Goal: Information Seeking & Learning: Compare options

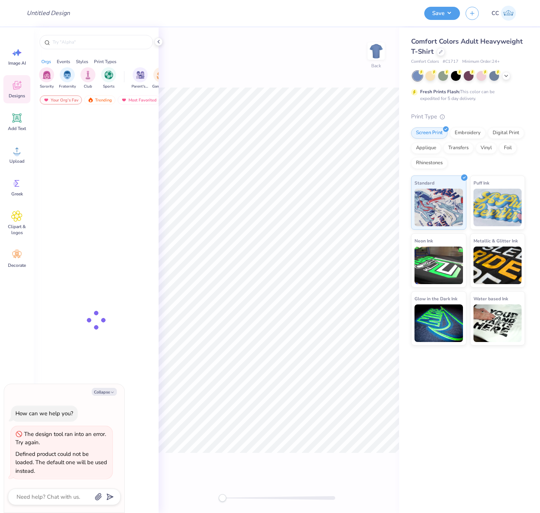
type textarea "x"
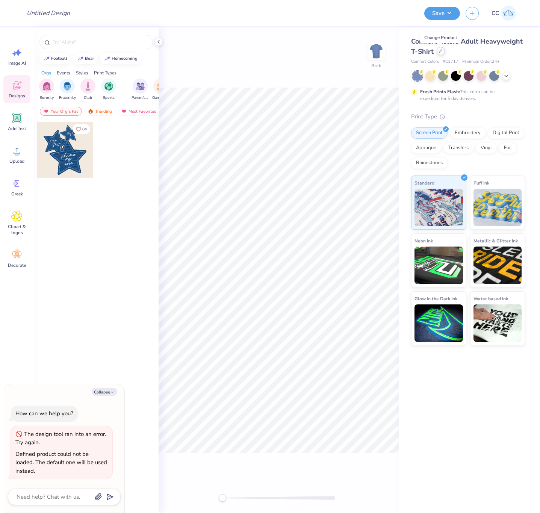
click at [441, 52] on icon at bounding box center [441, 51] width 4 height 4
type textarea "x"
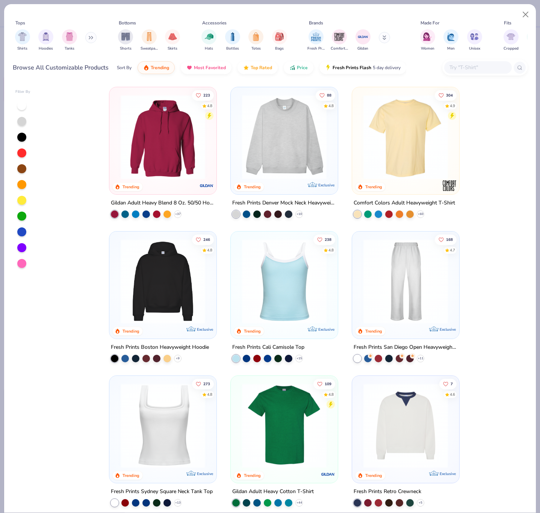
click at [473, 67] on input "text" at bounding box center [478, 67] width 58 height 9
paste input "49546"
type input "49546"
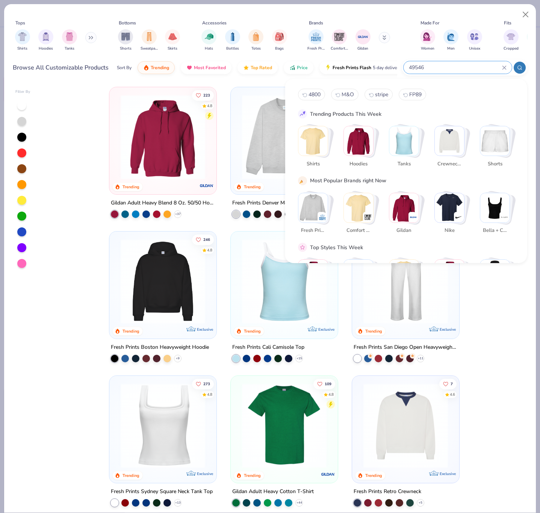
type textarea "x"
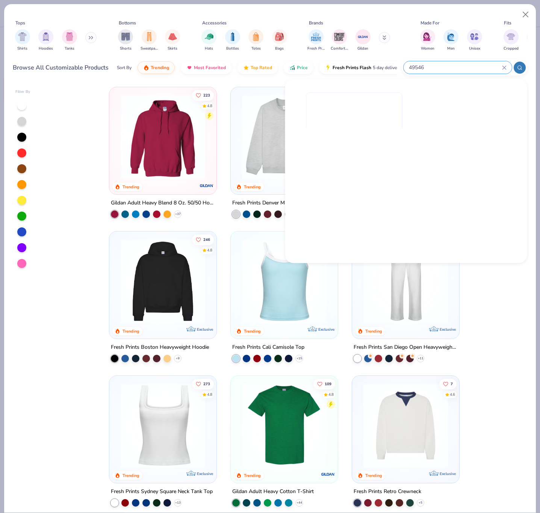
type input "49546"
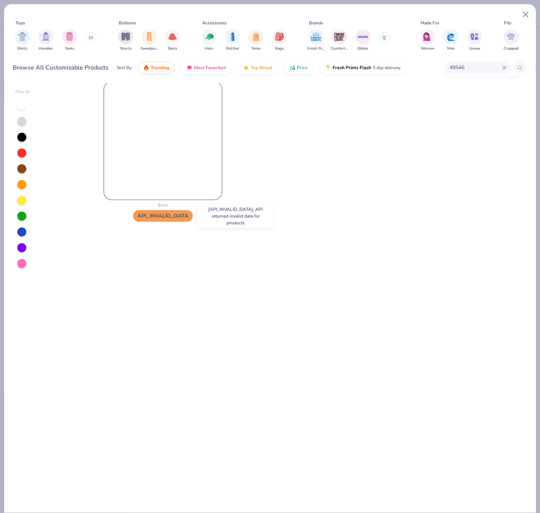
click at [166, 142] on img at bounding box center [163, 141] width 118 height 118
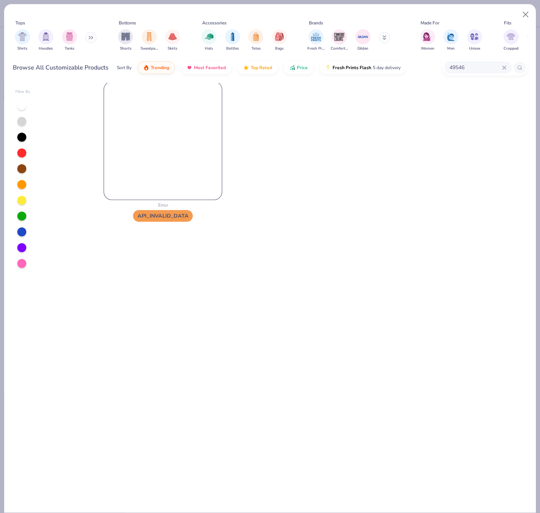
click at [166, 142] on img at bounding box center [163, 141] width 118 height 118
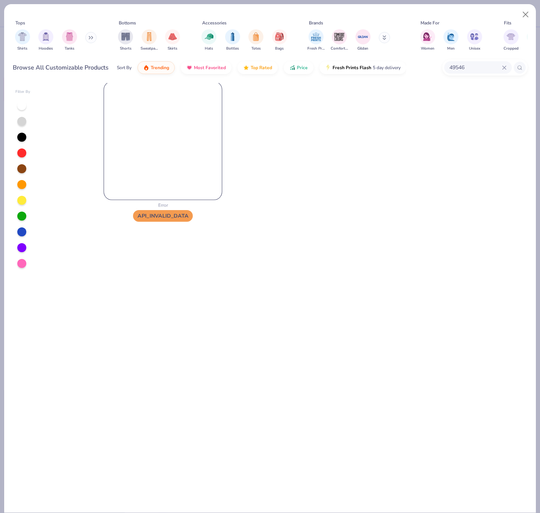
click at [167, 142] on img at bounding box center [163, 141] width 118 height 118
click at [160, 137] on img at bounding box center [162, 140] width 107 height 107
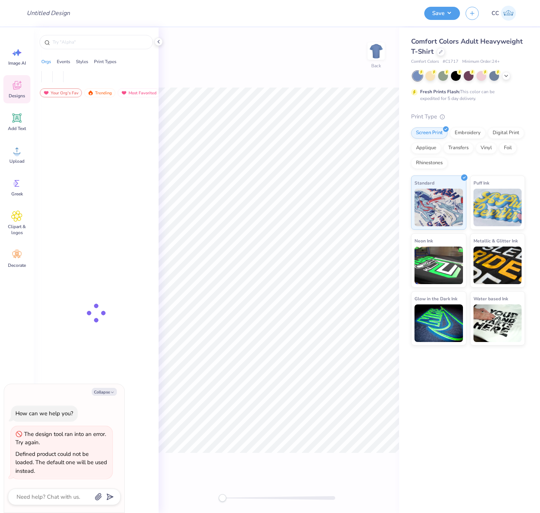
type textarea "x"
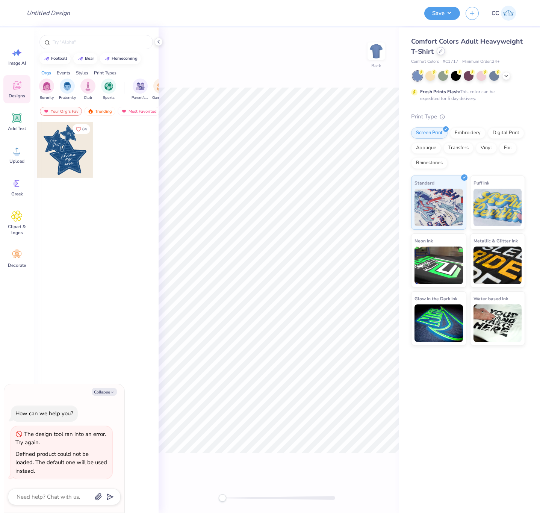
click at [441, 52] on icon at bounding box center [441, 51] width 4 height 4
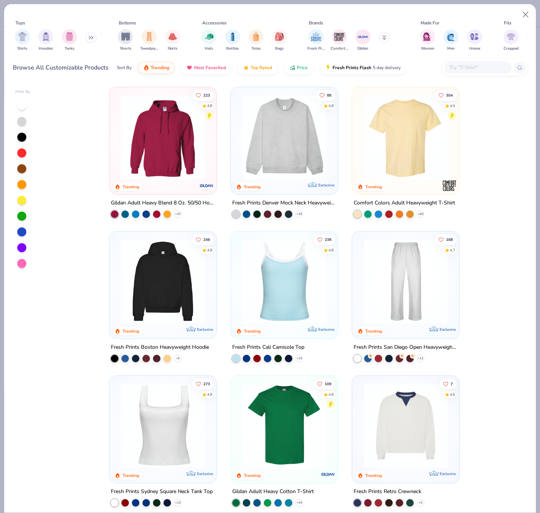
type textarea "x"
click at [466, 66] on input "text" at bounding box center [478, 67] width 58 height 9
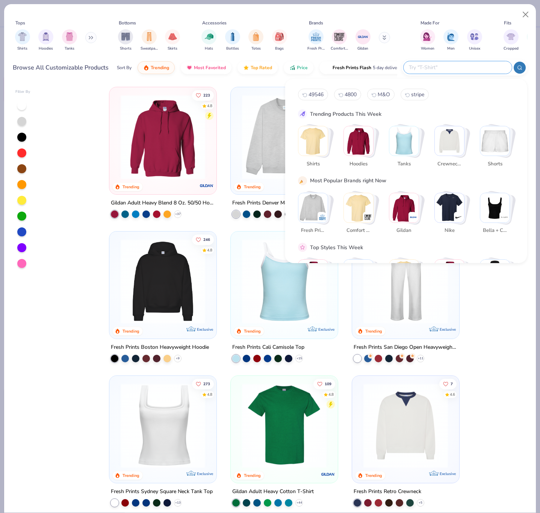
paste input "49546"
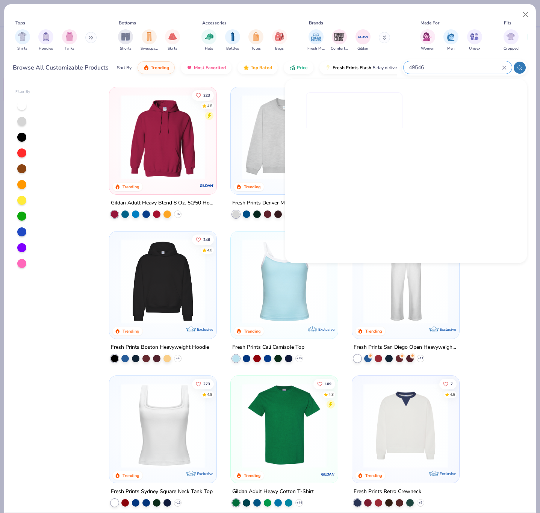
type input "49546"
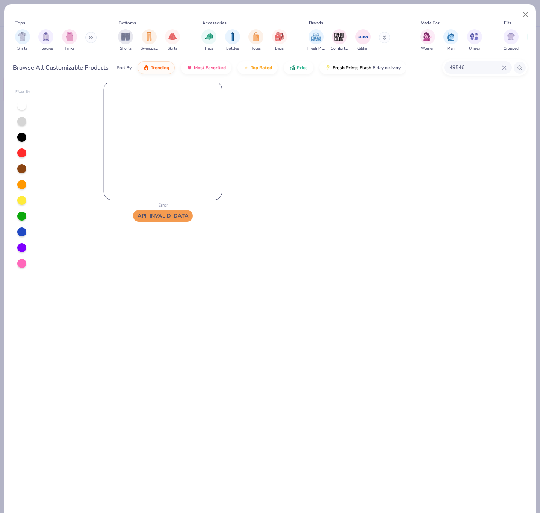
click at [136, 171] on img at bounding box center [163, 141] width 118 height 118
click at [158, 150] on img at bounding box center [163, 141] width 118 height 118
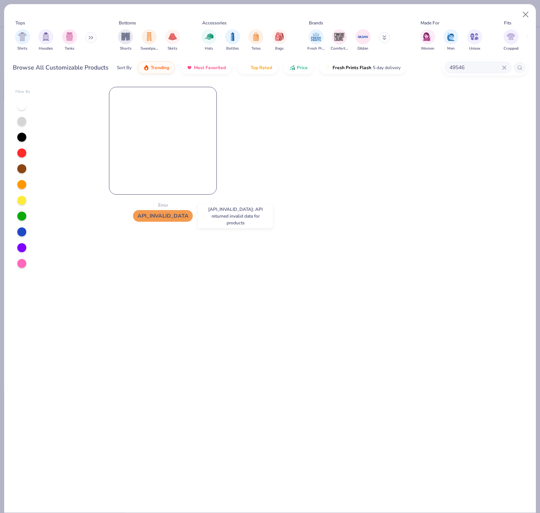
click at [153, 218] on span "API_INVALID_DATA" at bounding box center [163, 216] width 60 height 12
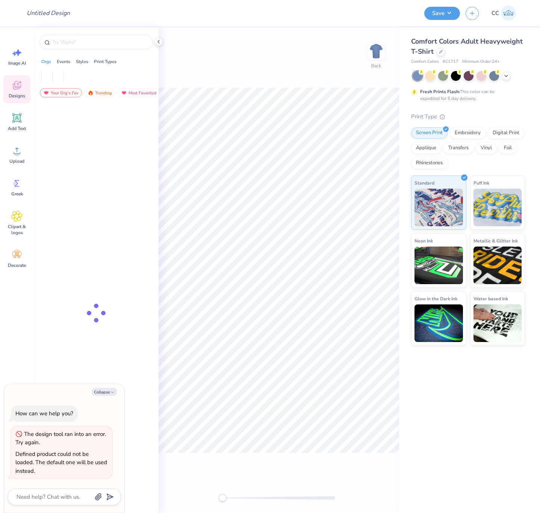
type textarea "x"
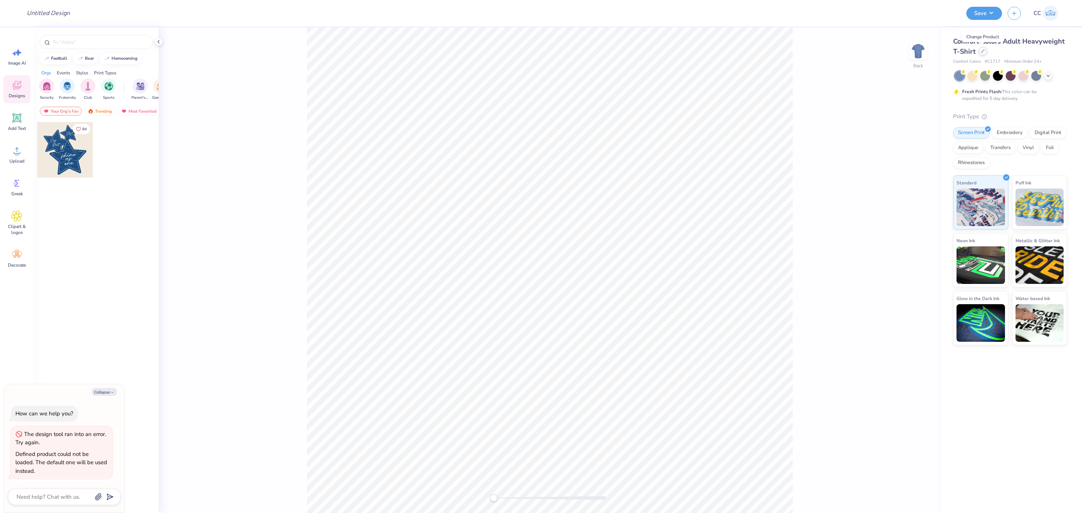
click at [540, 51] on icon at bounding box center [982, 51] width 3 height 3
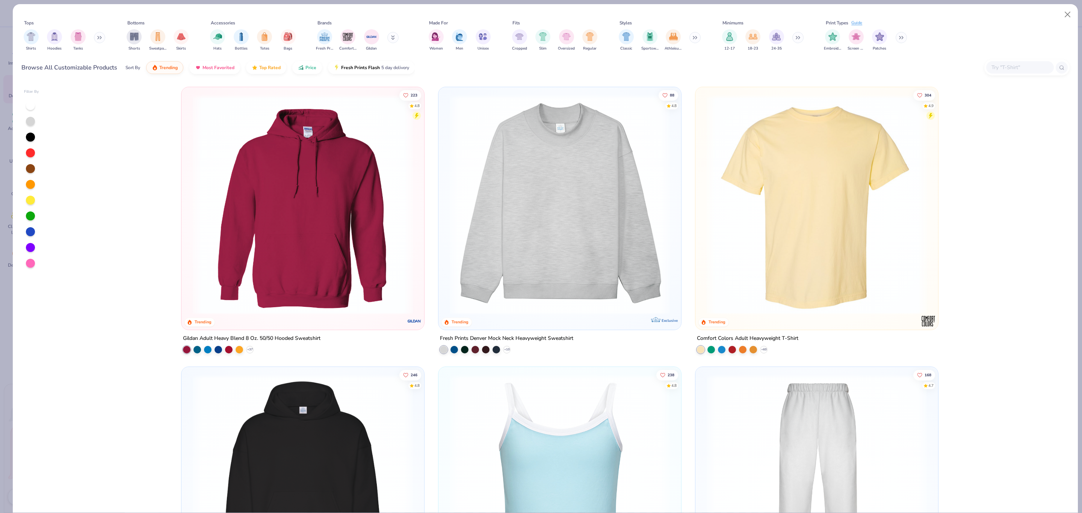
click at [540, 66] on input "text" at bounding box center [1020, 67] width 58 height 9
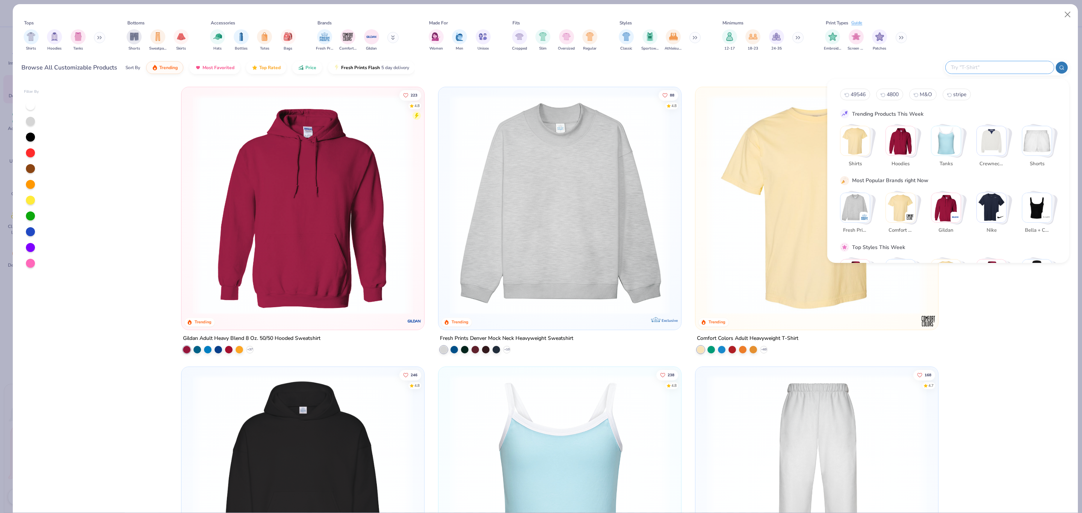
paste input "1K001324"
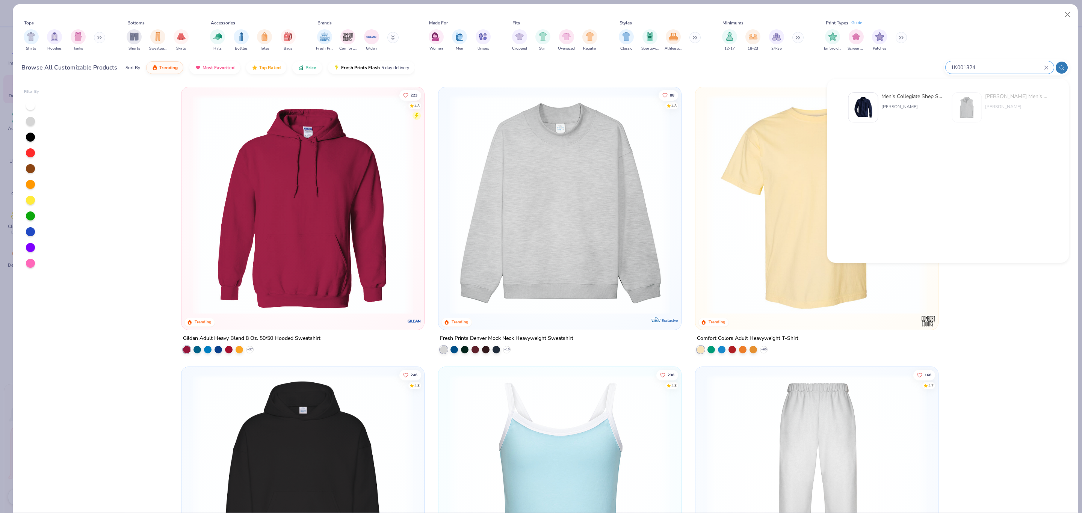
type input "1K001324"
click at [540, 109] on img at bounding box center [863, 107] width 23 height 23
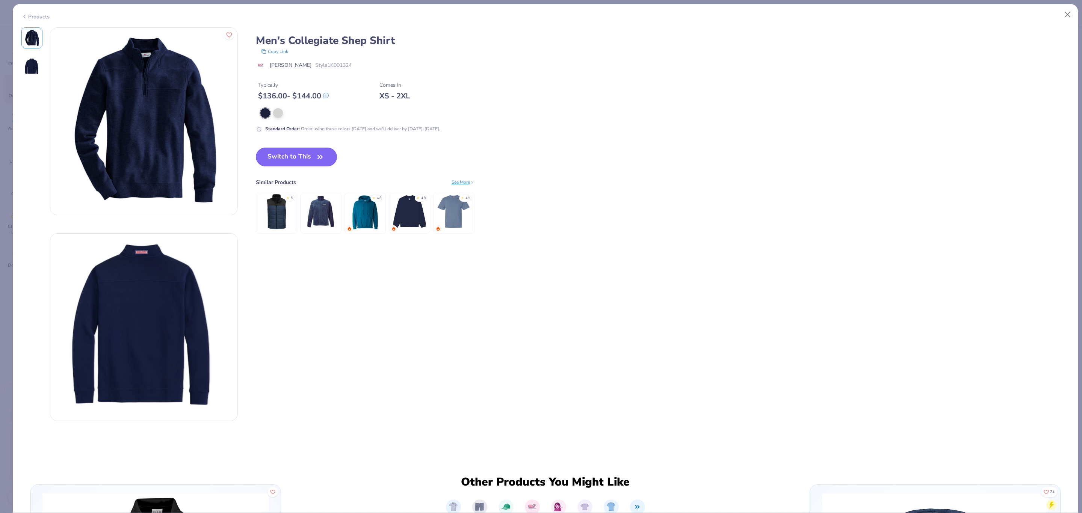
click at [301, 153] on button "Switch to This" at bounding box center [297, 157] width 82 height 19
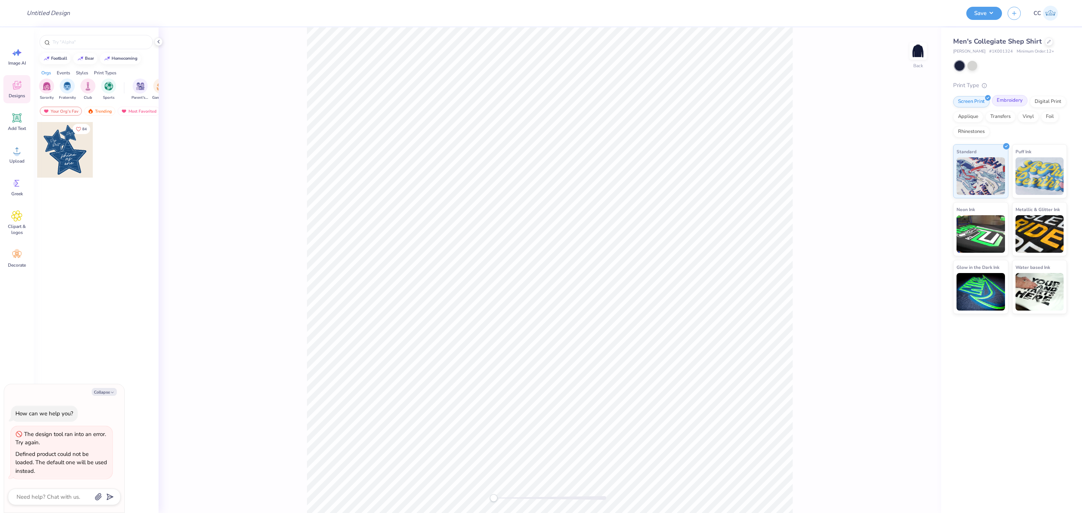
click at [540, 97] on div "Embroidery" at bounding box center [1010, 100] width 36 height 11
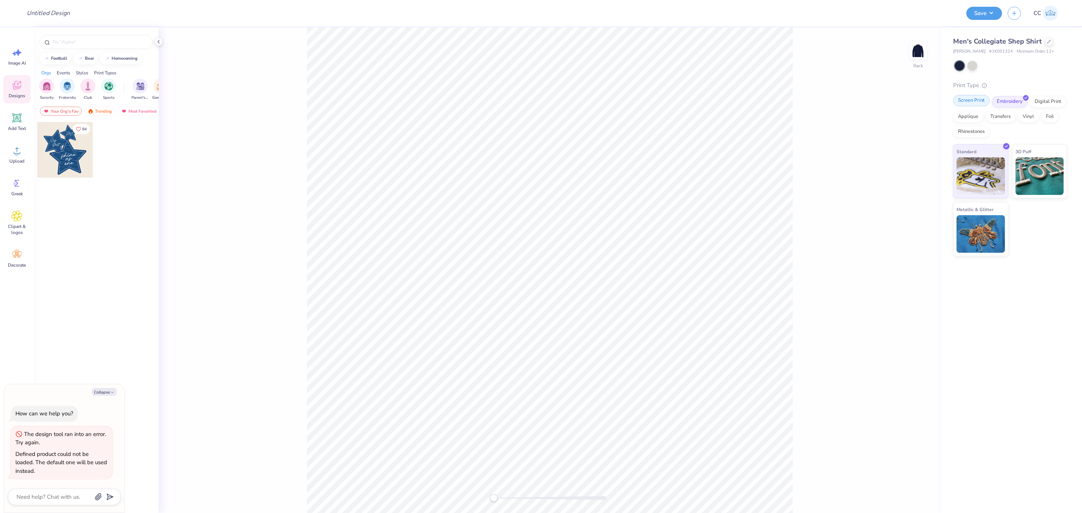
click at [540, 102] on div "Screen Print" at bounding box center [971, 100] width 36 height 11
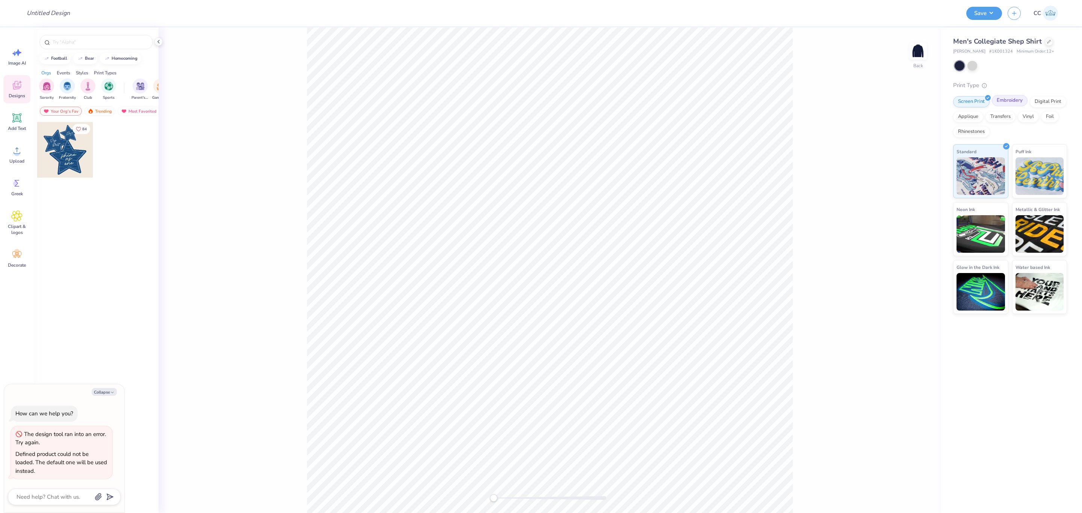
click at [540, 104] on div "Embroidery" at bounding box center [1010, 100] width 36 height 11
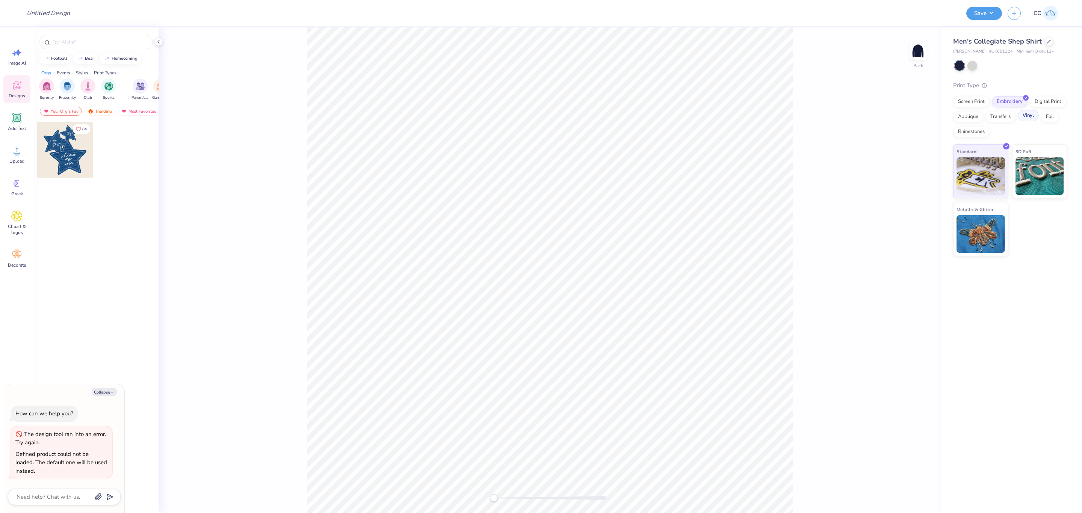
click at [540, 116] on div "Vinyl" at bounding box center [1028, 115] width 21 height 11
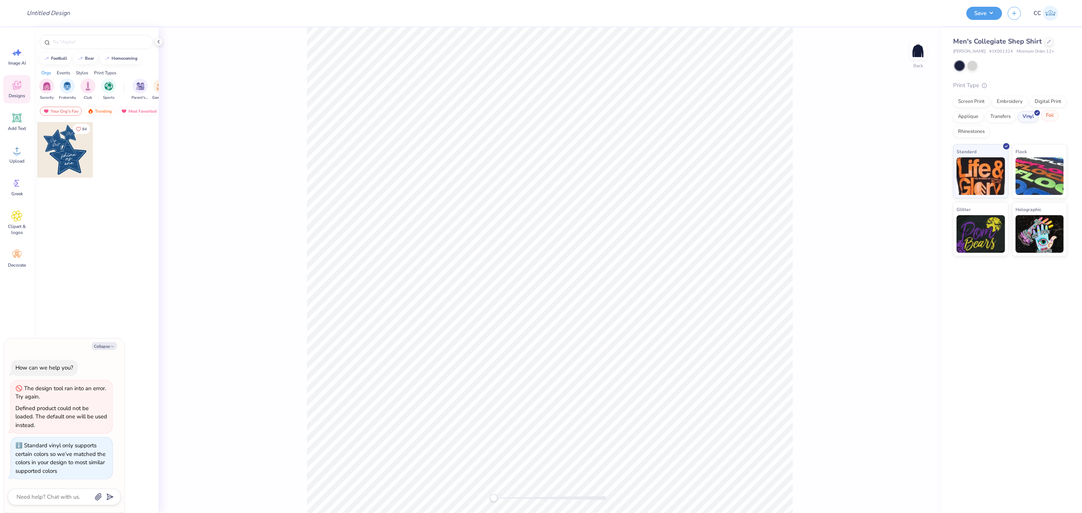
click at [540, 114] on div "Foil" at bounding box center [1050, 115] width 18 height 11
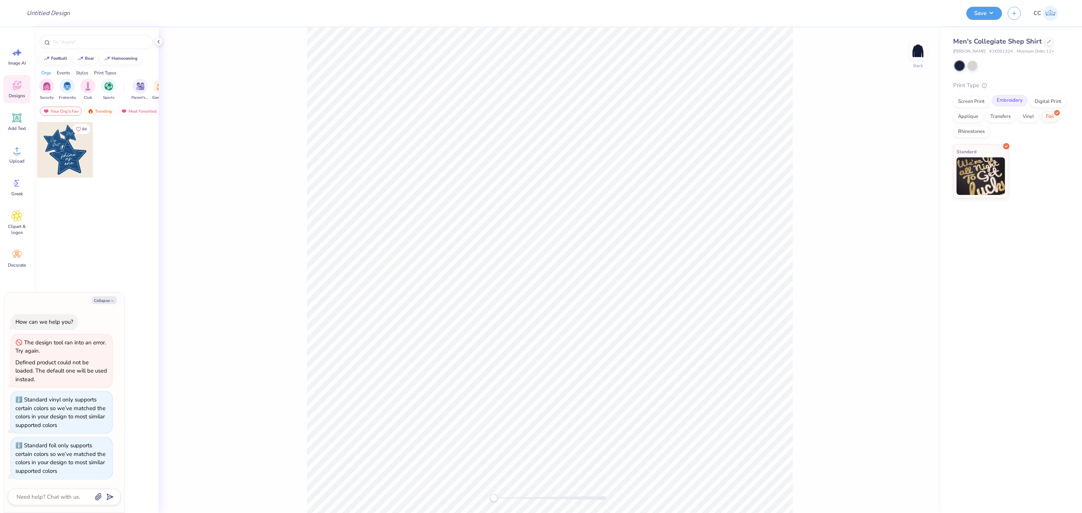
click at [540, 104] on div "Embroidery" at bounding box center [1010, 100] width 36 height 11
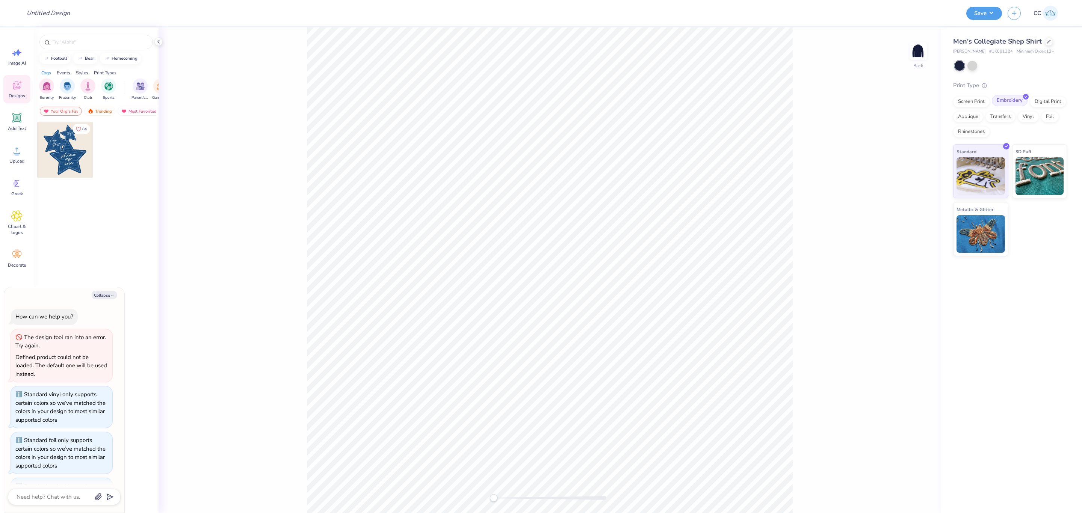
scroll to position [41, 0]
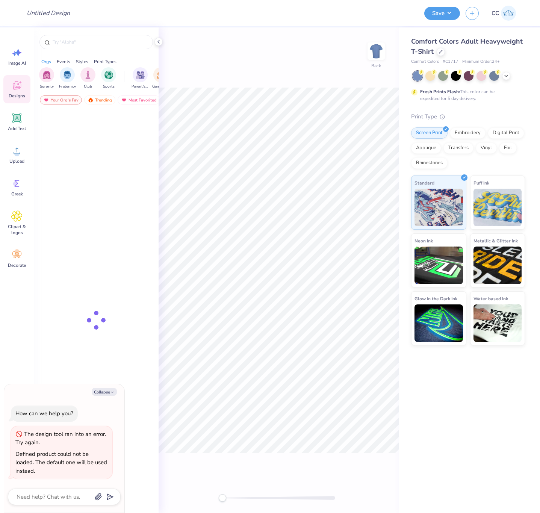
type textarea "x"
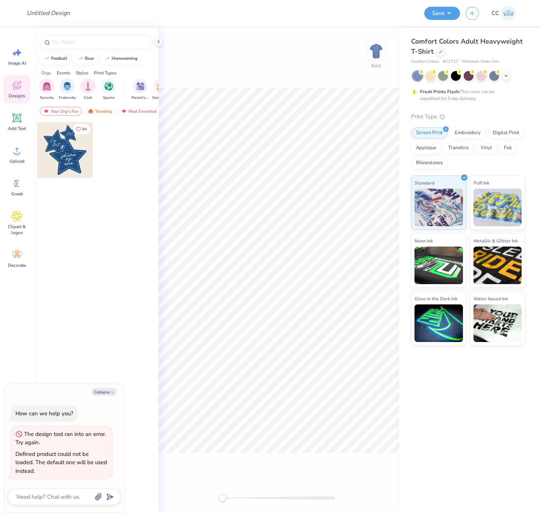
type textarea "x"
click at [56, 443] on div "The design tool ran into an error. Try again." at bounding box center [61, 438] width 92 height 17
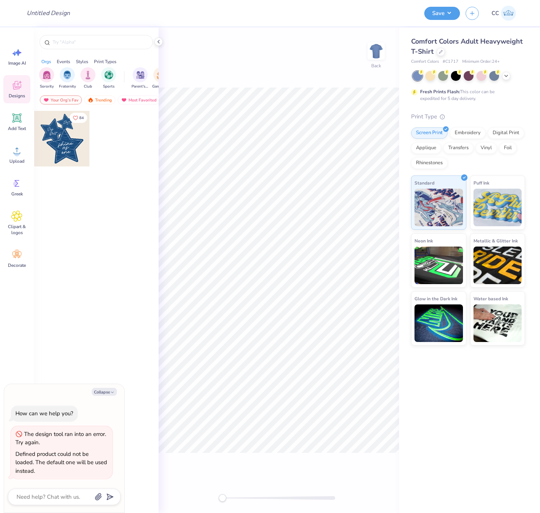
type textarea "x"
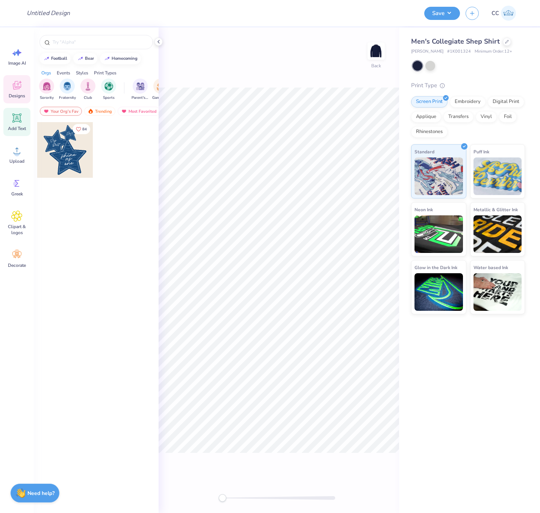
click at [18, 123] on icon at bounding box center [16, 117] width 11 height 11
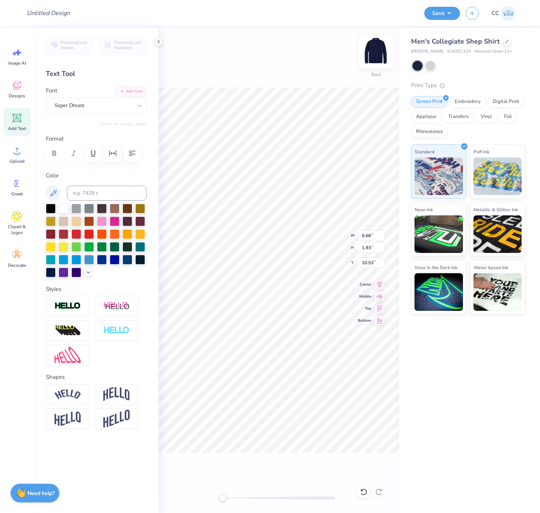
click at [376, 51] on img at bounding box center [376, 51] width 30 height 30
click at [11, 121] on div "Add Text" at bounding box center [16, 122] width 27 height 28
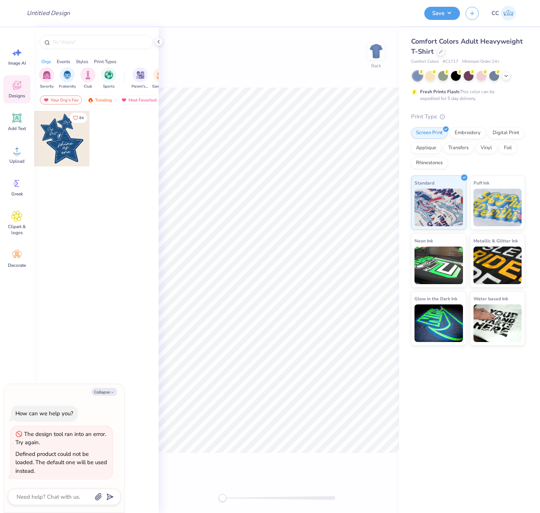
type textarea "x"
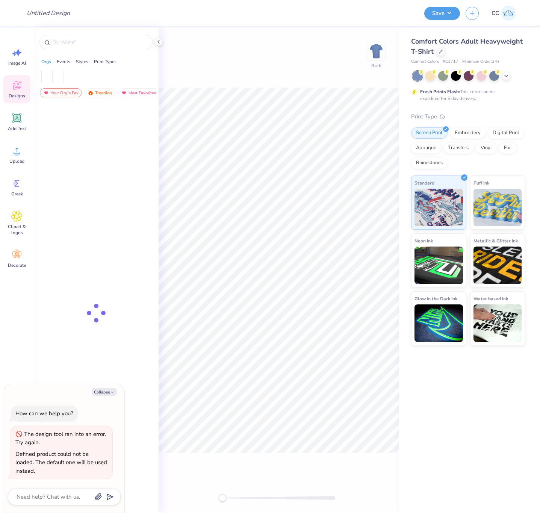
type textarea "x"
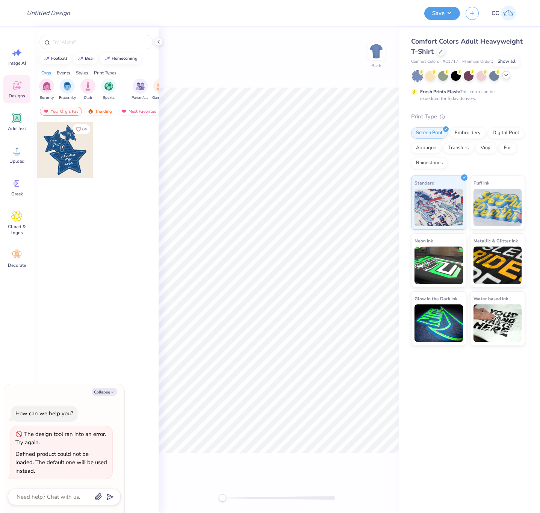
click at [505, 75] on polyline at bounding box center [506, 75] width 3 height 2
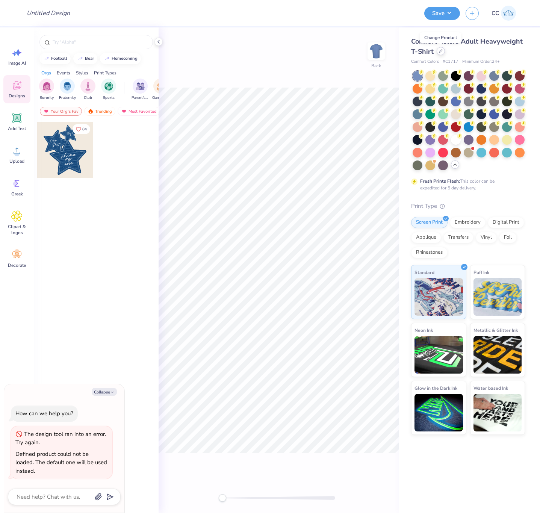
click at [439, 53] on icon at bounding box center [441, 51] width 4 height 4
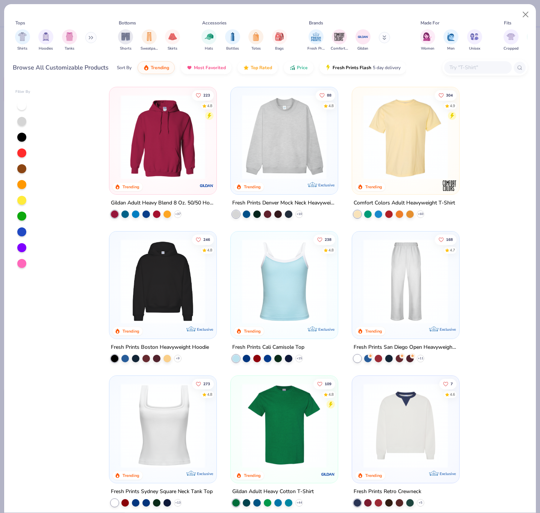
type textarea "x"
click at [459, 64] on input "text" at bounding box center [478, 67] width 58 height 9
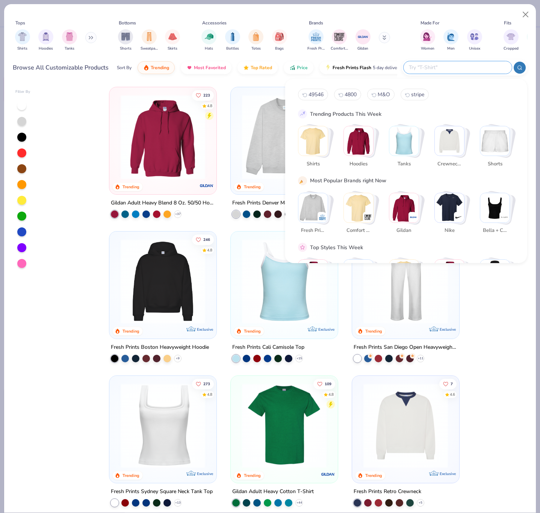
paste input "1047"
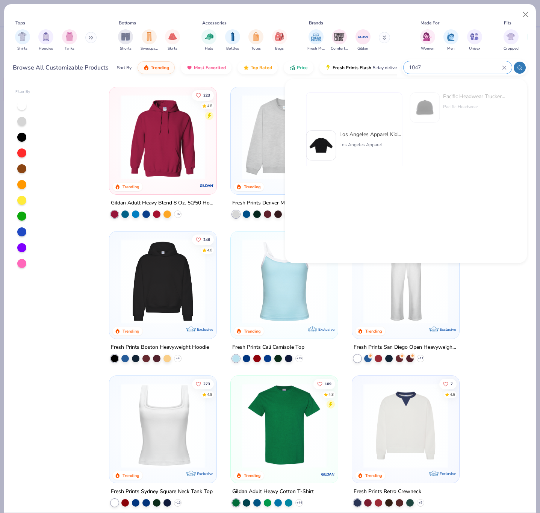
type input "1047"
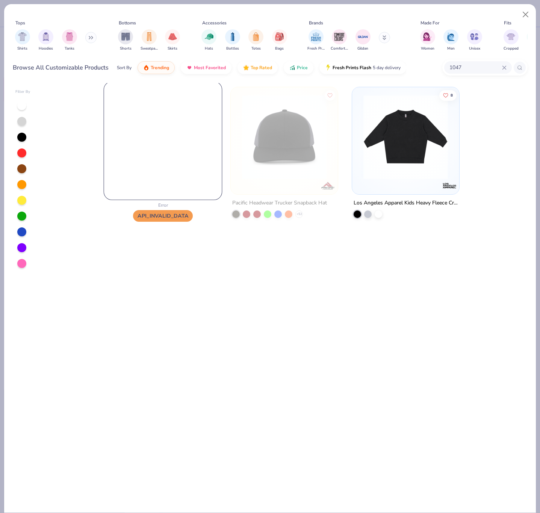
click at [122, 149] on img at bounding box center [163, 141] width 118 height 118
click at [159, 162] on img at bounding box center [163, 141] width 118 height 118
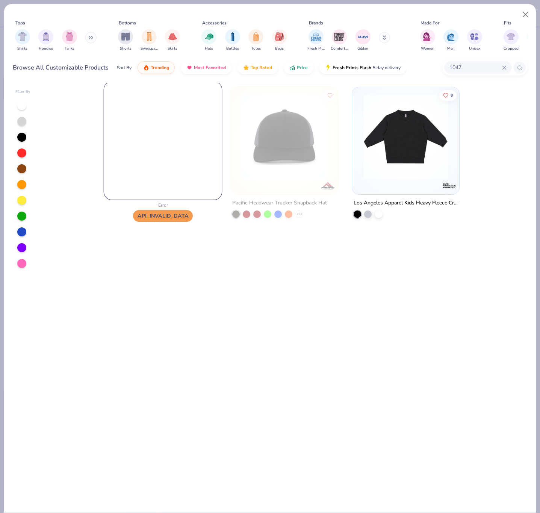
click at [159, 162] on img at bounding box center [163, 141] width 118 height 118
type textarea "x"
click at [464, 61] on div "1047" at bounding box center [478, 67] width 68 height 12
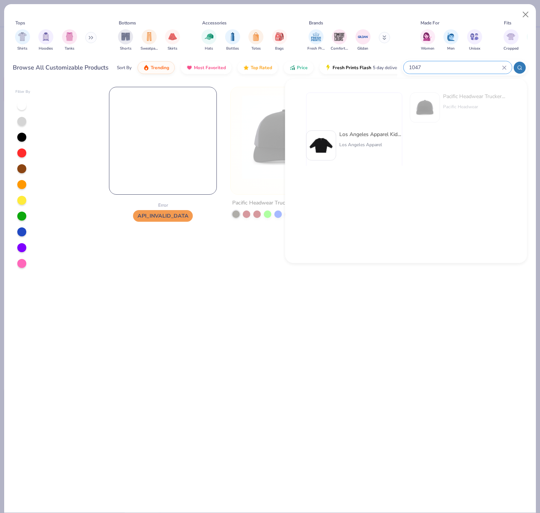
click at [416, 62] on div "1047" at bounding box center [458, 67] width 108 height 12
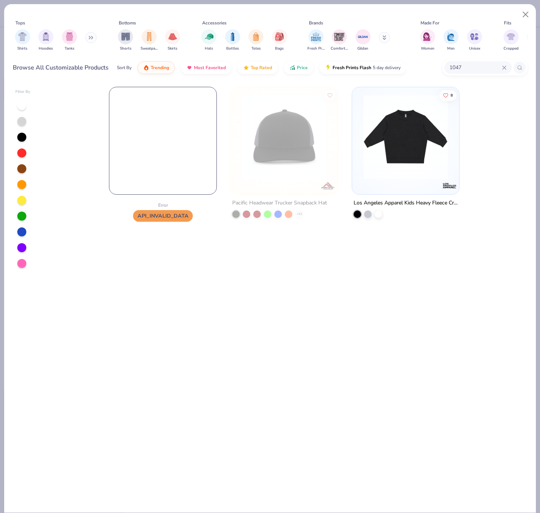
click at [416, 62] on div "Browse All Customizable Products Sort By Trending Most Favorited Top Rated Pric…" at bounding box center [270, 67] width 515 height 21
click at [462, 68] on input "1047" at bounding box center [475, 67] width 53 height 9
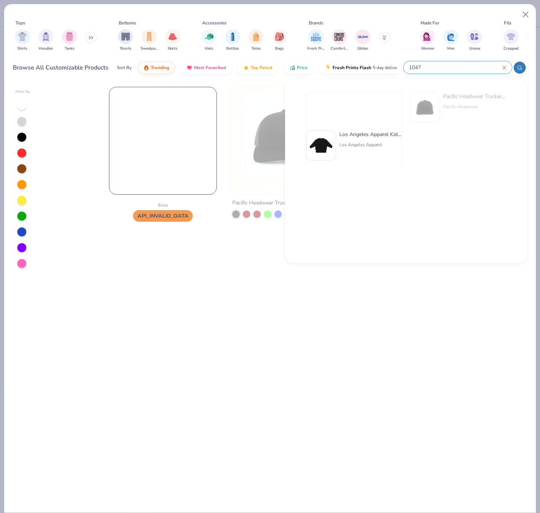
click at [462, 68] on input "1047" at bounding box center [455, 67] width 94 height 9
click at [411, 68] on input "1047" at bounding box center [455, 67] width 94 height 9
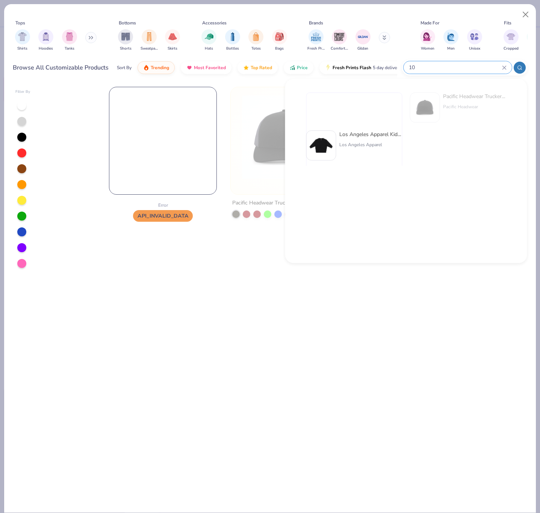
type input "1"
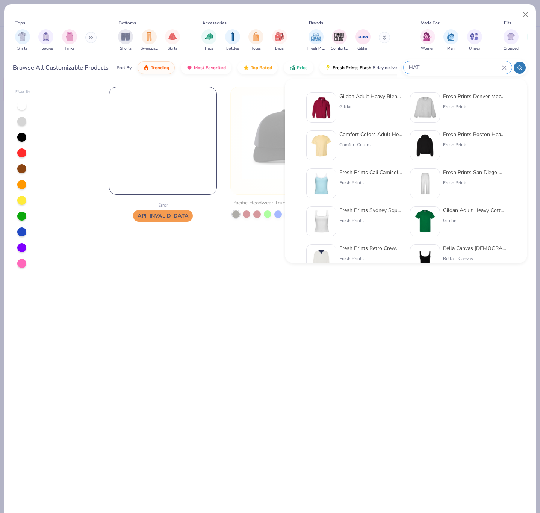
type input "HAT"
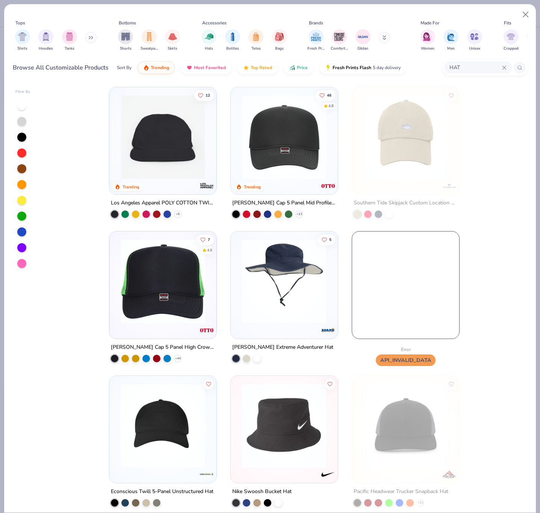
click at [263, 265] on img at bounding box center [284, 281] width 92 height 85
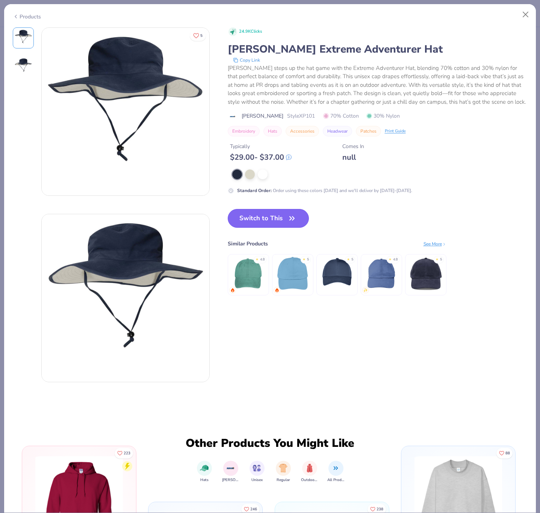
click at [252, 220] on button "Switch to This" at bounding box center [269, 218] width 82 height 19
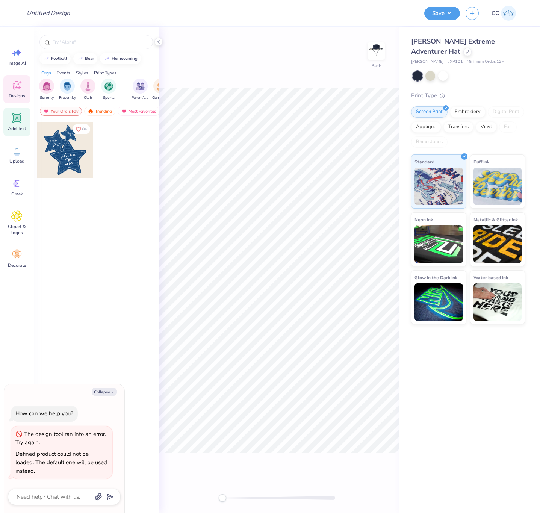
click at [22, 121] on icon at bounding box center [16, 117] width 11 height 11
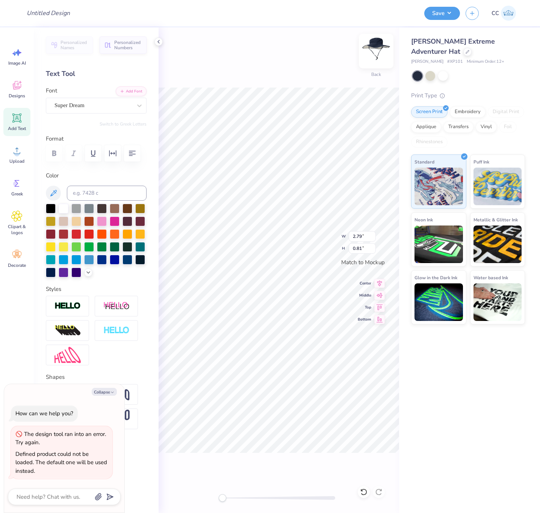
click at [375, 47] on img at bounding box center [376, 51] width 30 height 30
click at [15, 118] on icon at bounding box center [17, 118] width 7 height 7
click at [469, 50] on icon at bounding box center [467, 51] width 3 height 3
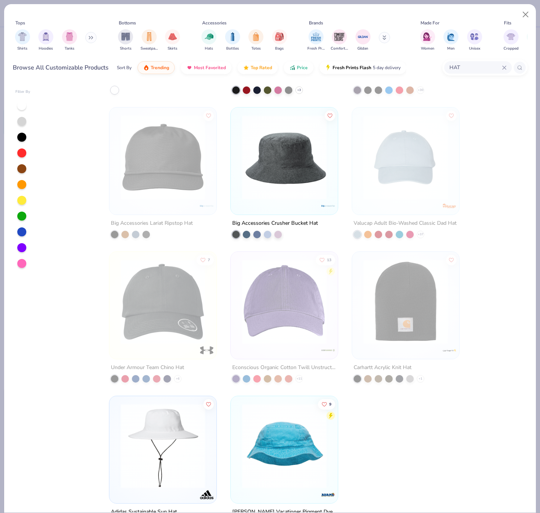
scroll to position [872, 0]
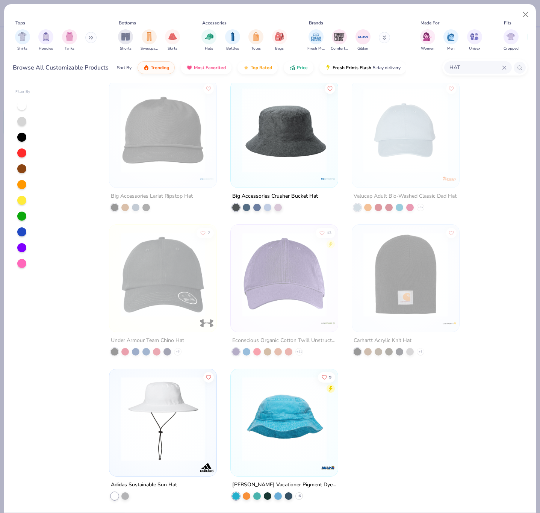
click at [271, 407] on img at bounding box center [284, 418] width 92 height 85
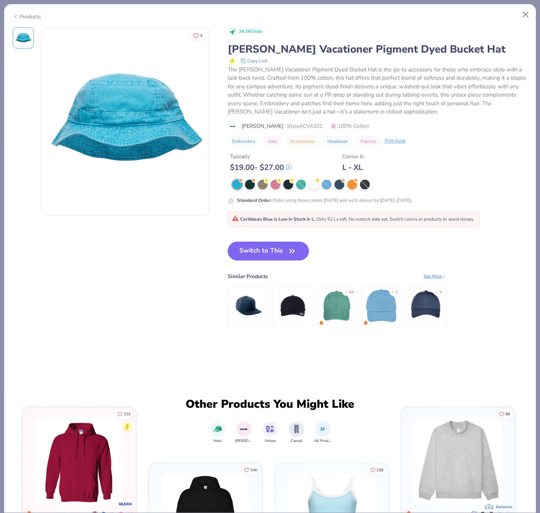
click at [262, 247] on button "Switch to This" at bounding box center [269, 251] width 82 height 19
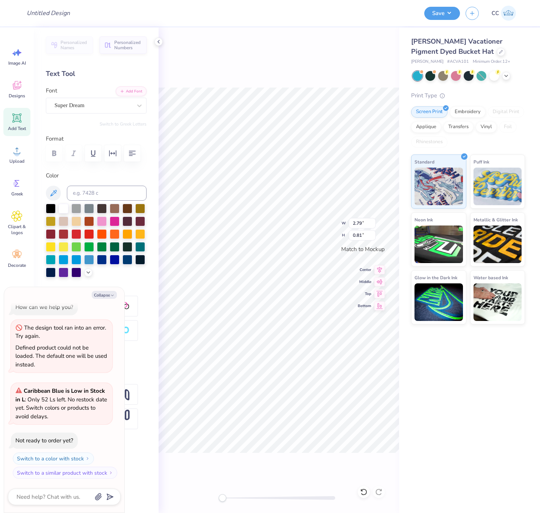
click at [447, 60] on span "# ACVA101" at bounding box center [458, 62] width 22 height 6
drag, startPoint x: 431, startPoint y: 62, endPoint x: 452, endPoint y: 60, distance: 21.9
click at [452, 60] on div "Adams # ACVA101 Minimum Order: 12 +" at bounding box center [468, 62] width 114 height 6
copy span "ACVA101"
type textarea "x"
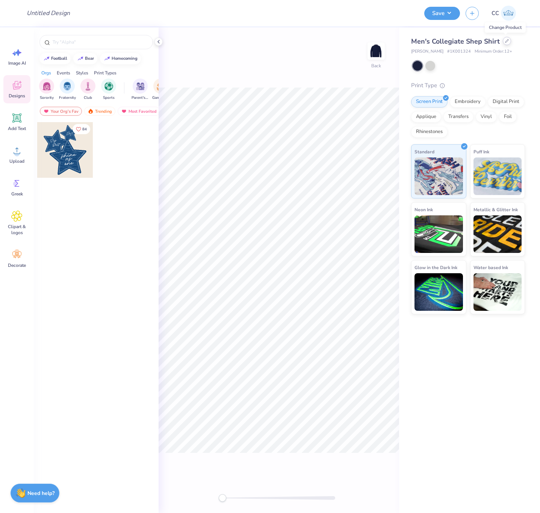
click at [507, 43] on div at bounding box center [507, 41] width 8 height 8
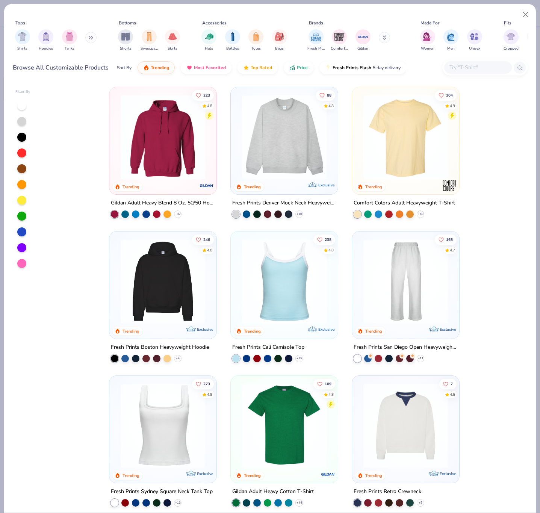
click at [471, 69] on input "text" at bounding box center [478, 67] width 58 height 9
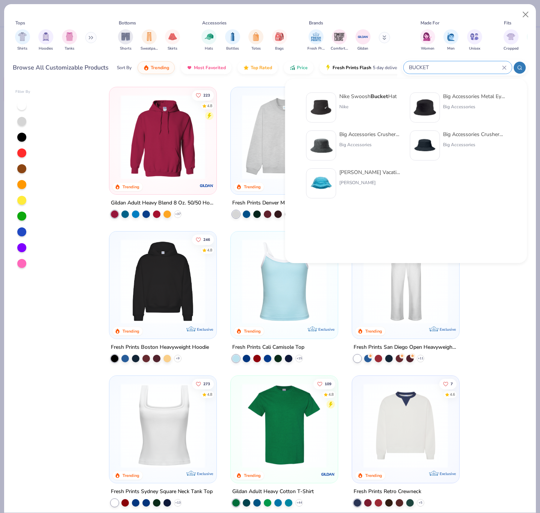
type input "BUCKET"
click at [323, 184] on img at bounding box center [321, 183] width 23 height 23
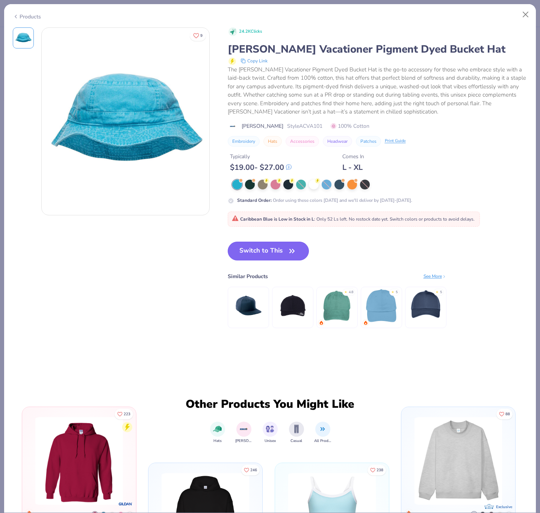
click at [273, 249] on button "Switch to This" at bounding box center [269, 251] width 82 height 19
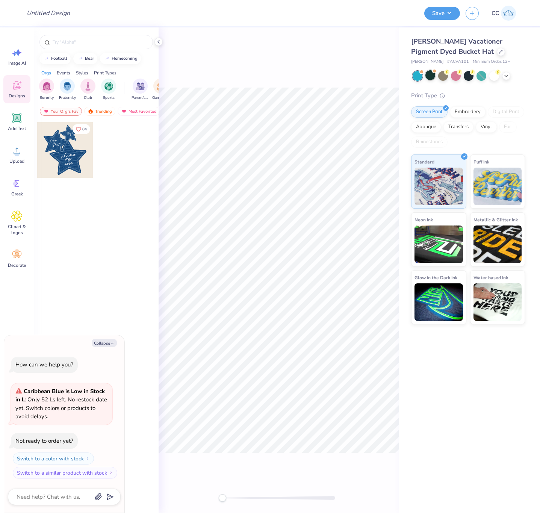
click at [431, 76] on div at bounding box center [430, 75] width 10 height 10
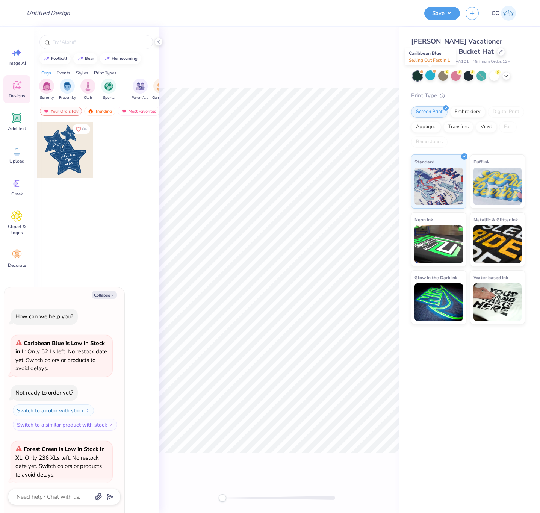
scroll to position [58, 0]
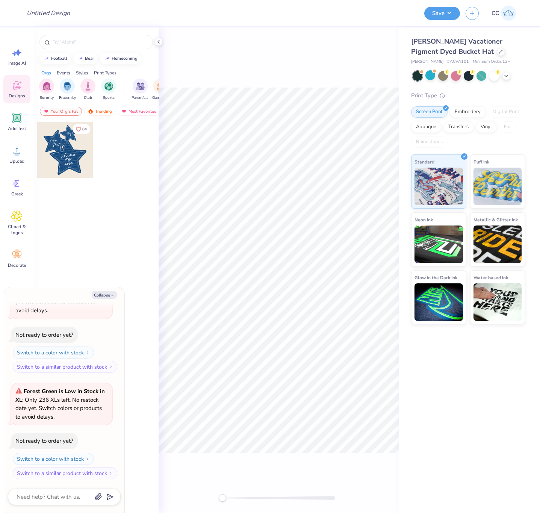
click at [447, 59] on span "# ACVA101" at bounding box center [458, 62] width 22 height 6
copy span "ACVA101"
click at [447, 60] on span "# ACVA101" at bounding box center [458, 62] width 22 height 6
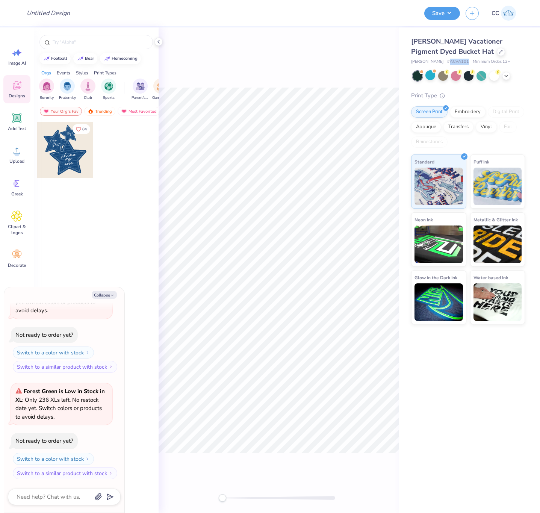
click at [447, 60] on span "# ACVA101" at bounding box center [458, 62] width 22 height 6
click at [447, 61] on span "# ACVA101" at bounding box center [458, 62] width 22 height 6
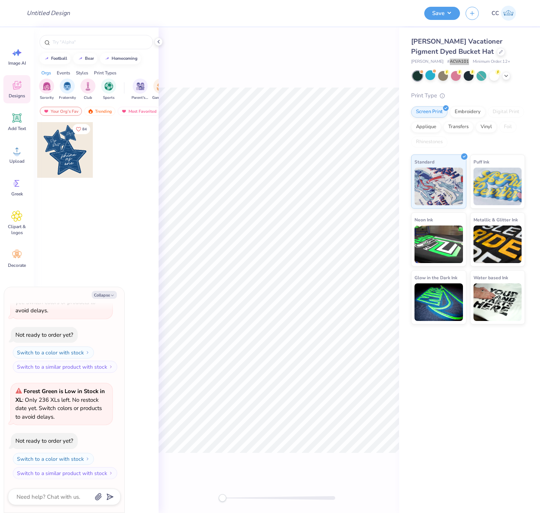
type textarea "x"
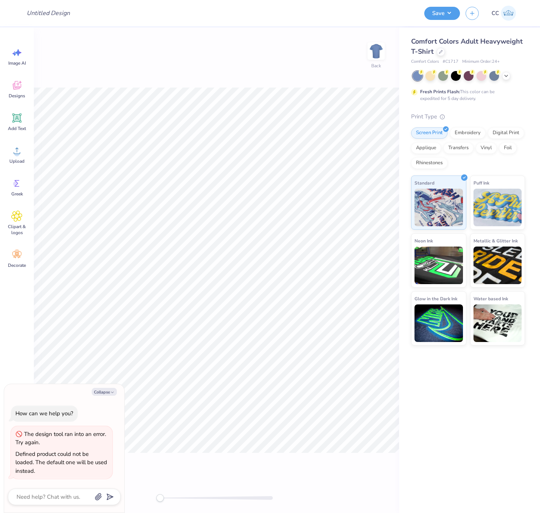
type textarea "x"
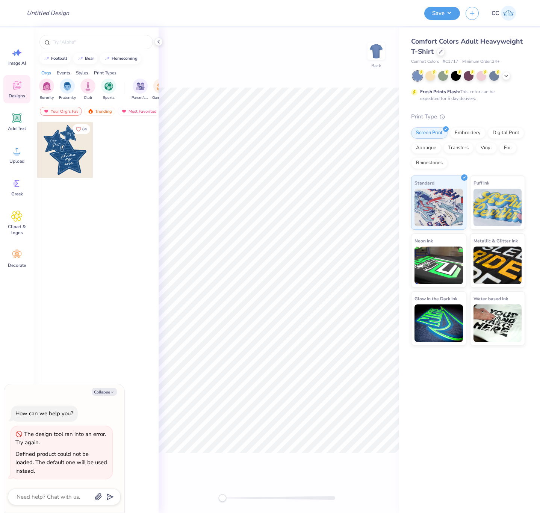
type textarea "x"
click at [440, 53] on div at bounding box center [441, 51] width 8 height 8
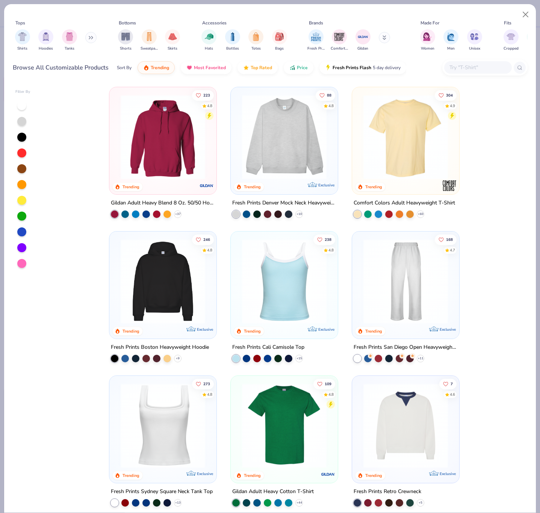
click at [479, 64] on input "text" at bounding box center [478, 67] width 58 height 9
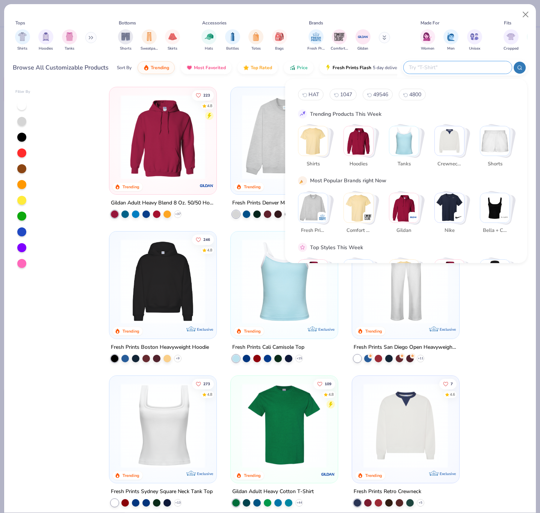
type textarea "x"
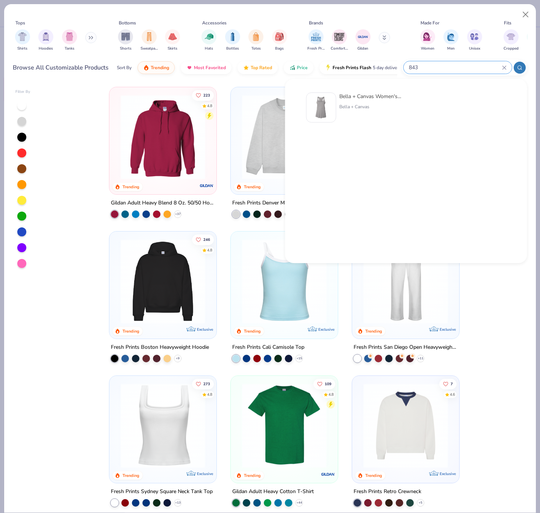
type input "843"
click at [330, 109] on img at bounding box center [321, 107] width 23 height 23
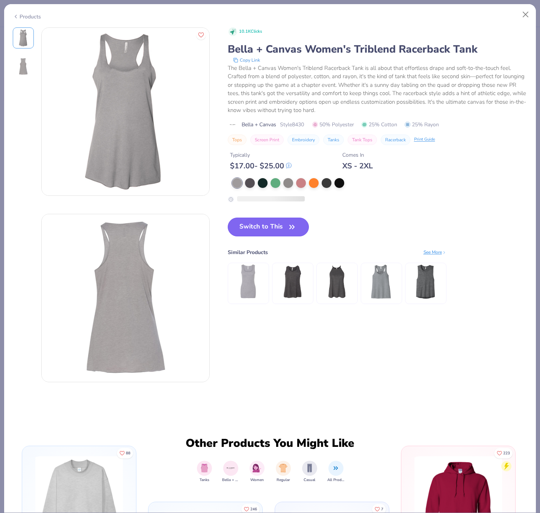
click at [256, 229] on button "Switch to This" at bounding box center [269, 227] width 82 height 19
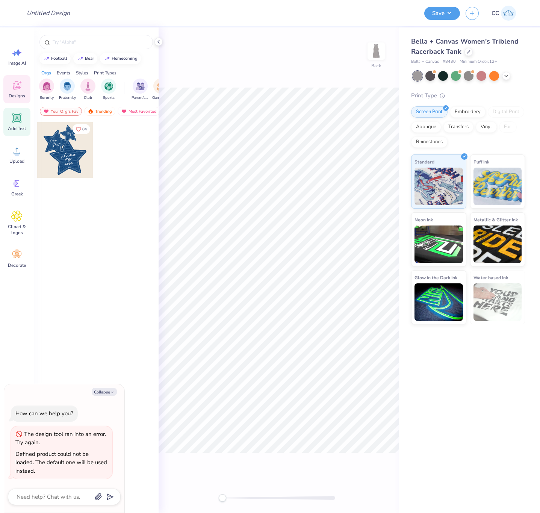
click at [18, 119] on icon at bounding box center [16, 117] width 9 height 9
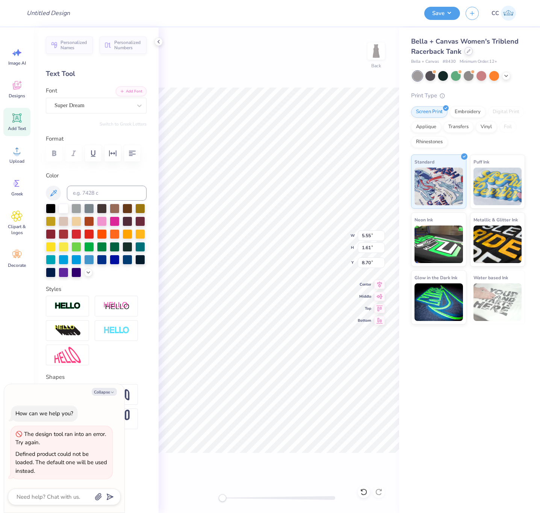
click at [467, 50] on icon at bounding box center [469, 51] width 4 height 4
type textarea "x"
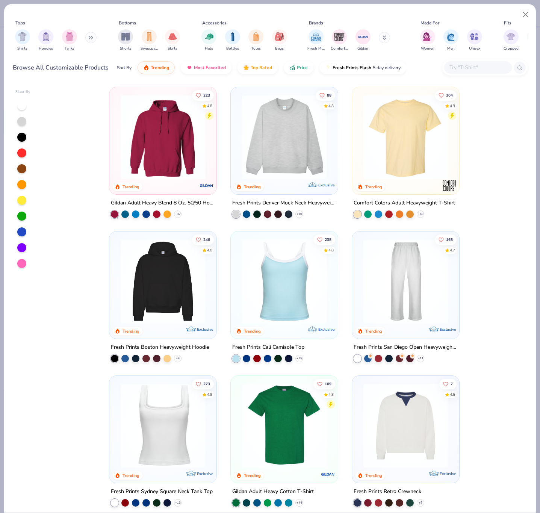
click at [481, 70] on input "text" at bounding box center [478, 67] width 58 height 9
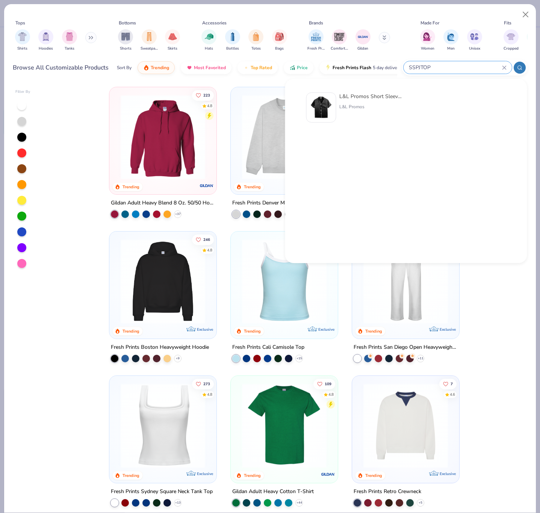
type input "SSPJTOP"
click at [320, 103] on img at bounding box center [321, 107] width 23 height 23
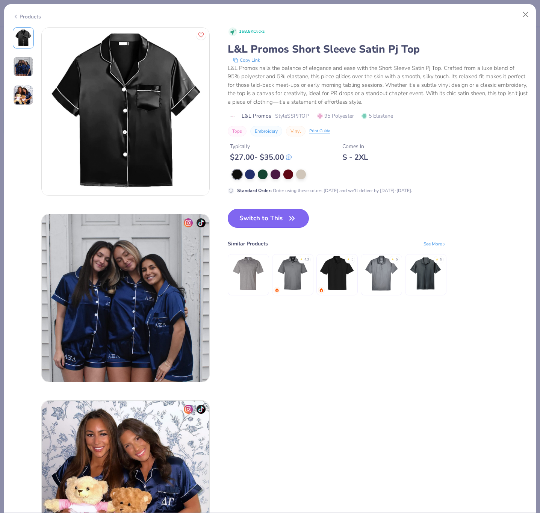
click at [273, 220] on button "Switch to This" at bounding box center [269, 218] width 82 height 19
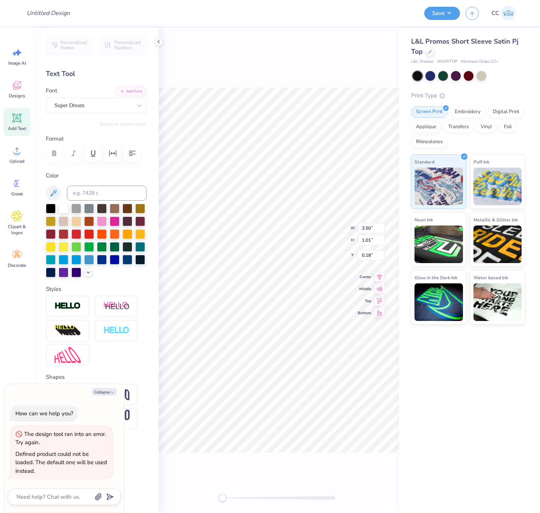
type textarea "x"
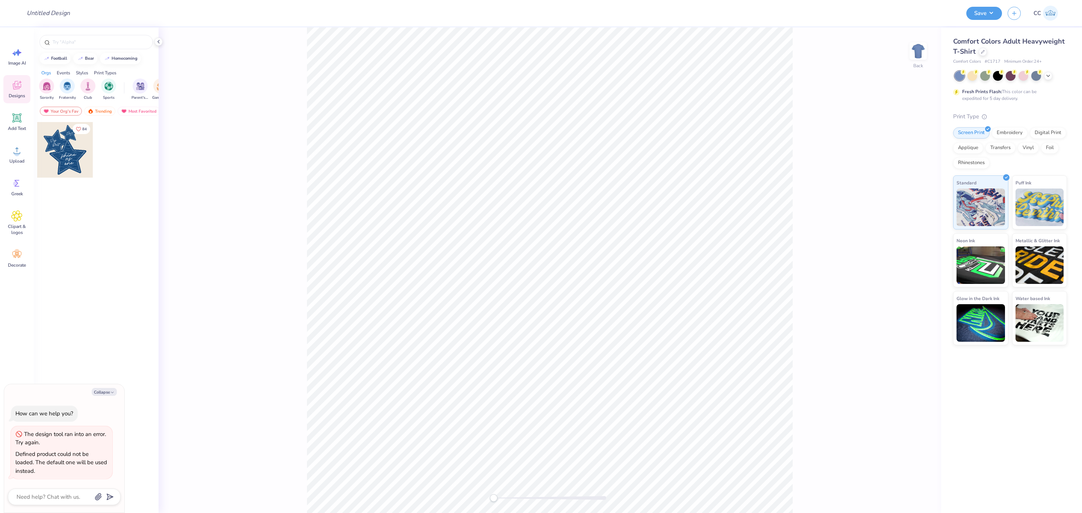
click at [1024, 162] on div "Screen Print Embroidery Digital Print Applique Transfers Vinyl Foil Rhinestones" at bounding box center [1010, 147] width 114 height 41
click at [1006, 130] on div "Embroidery" at bounding box center [1010, 131] width 36 height 11
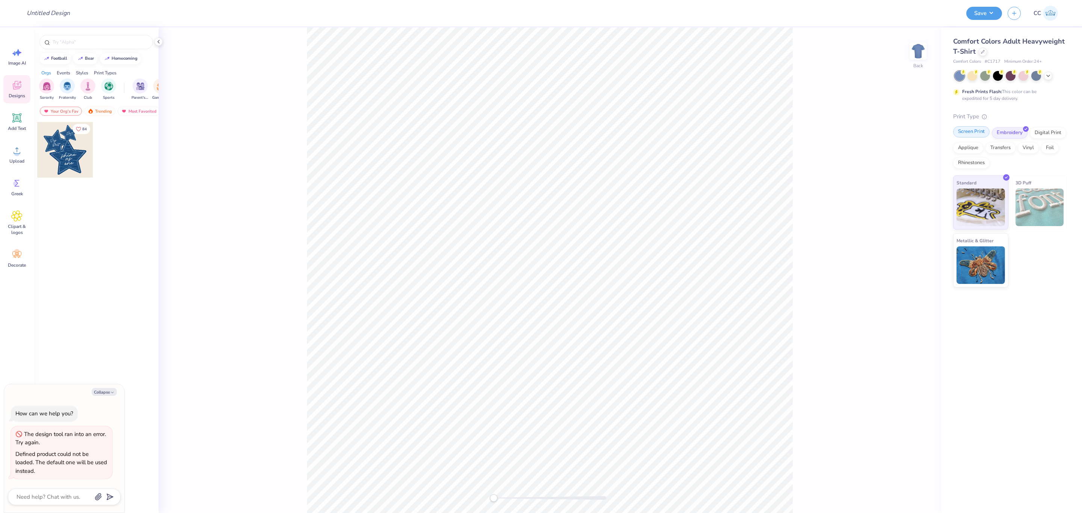
click at [975, 133] on div "Screen Print" at bounding box center [971, 131] width 36 height 11
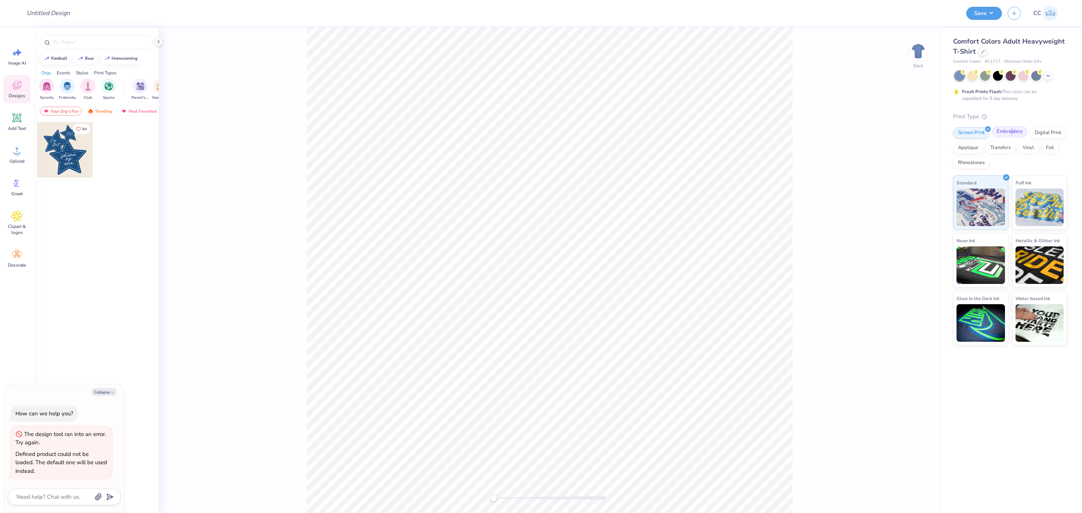
click at [1012, 132] on div "Embroidery" at bounding box center [1010, 131] width 36 height 11
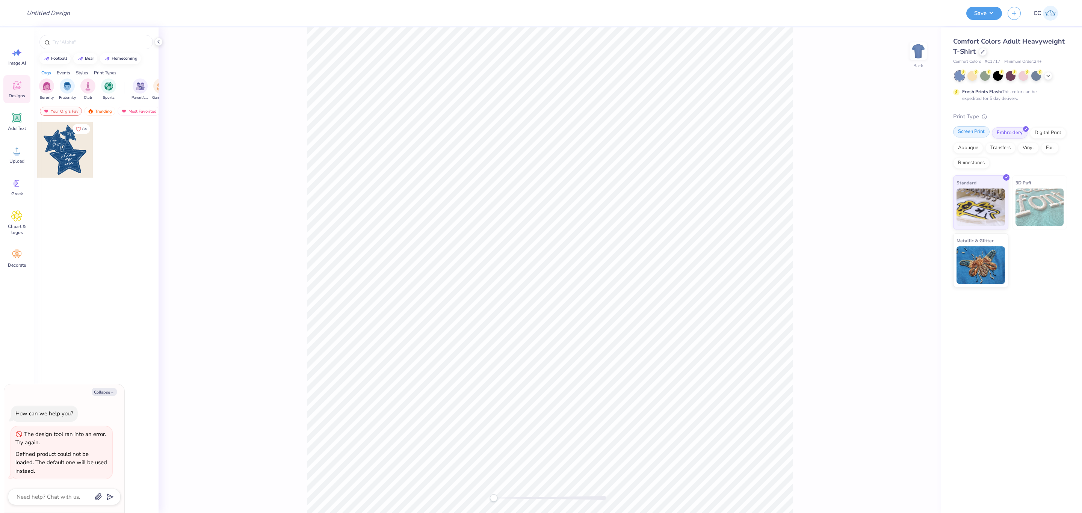
click at [977, 131] on div "Screen Print" at bounding box center [971, 131] width 36 height 11
type textarea "x"
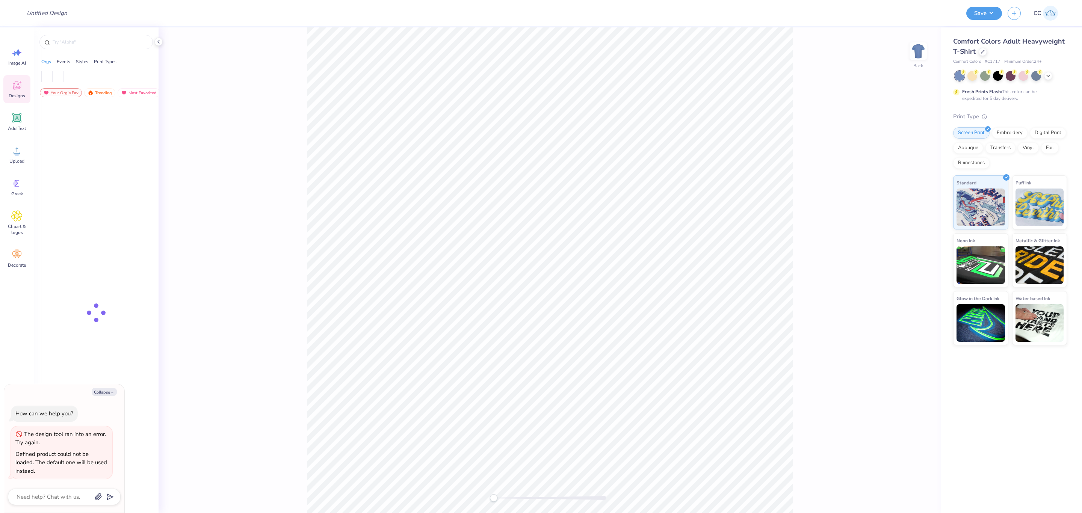
type textarea "x"
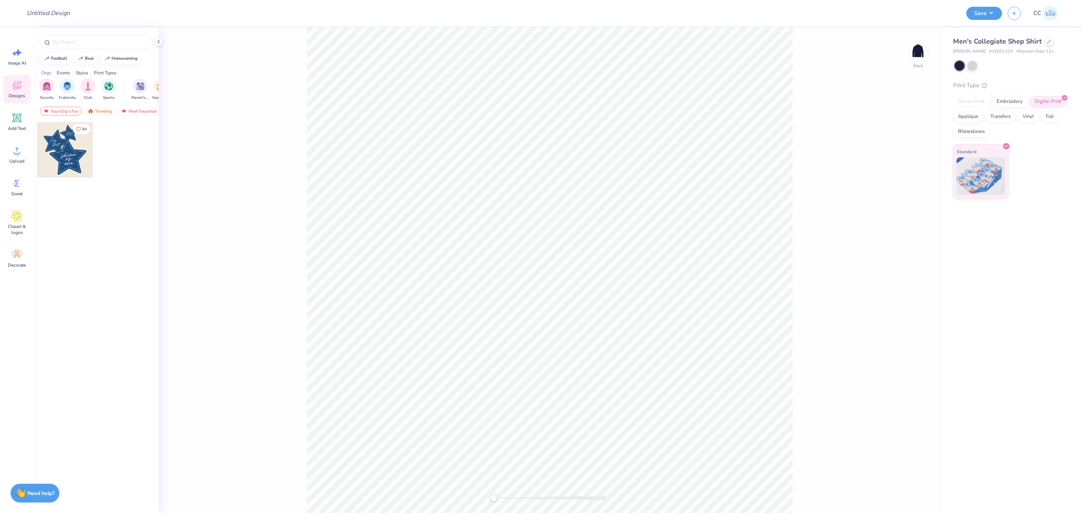
click at [1030, 133] on div "Screen Print Embroidery Digital Print Applique Transfers Vinyl Foil Rhinestones" at bounding box center [1010, 116] width 114 height 41
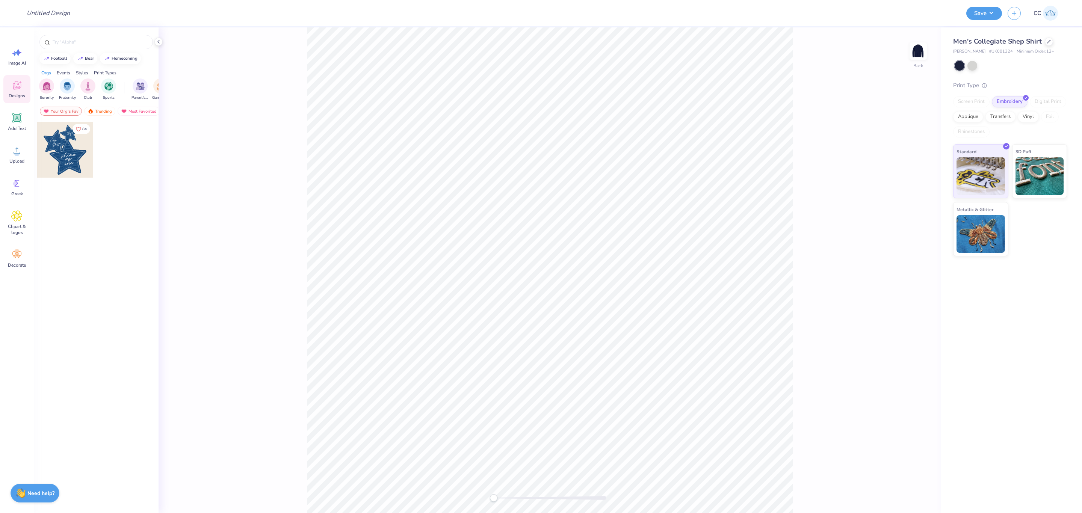
click at [1000, 333] on div "Men's Collegiate Shep Shirt [PERSON_NAME] # 1K001324 Minimum Order: 12 + Print …" at bounding box center [1011, 270] width 141 height 486
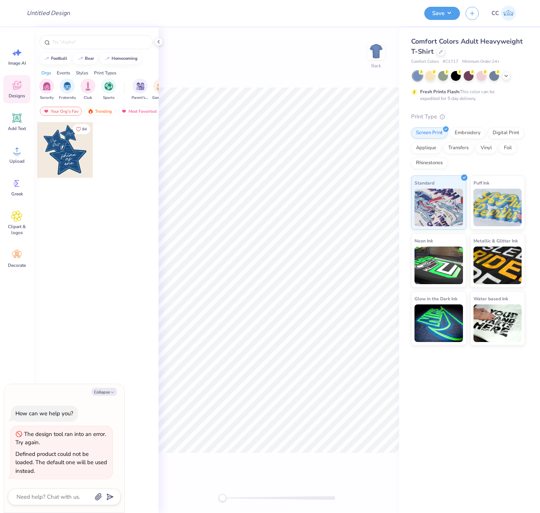
type textarea "x"
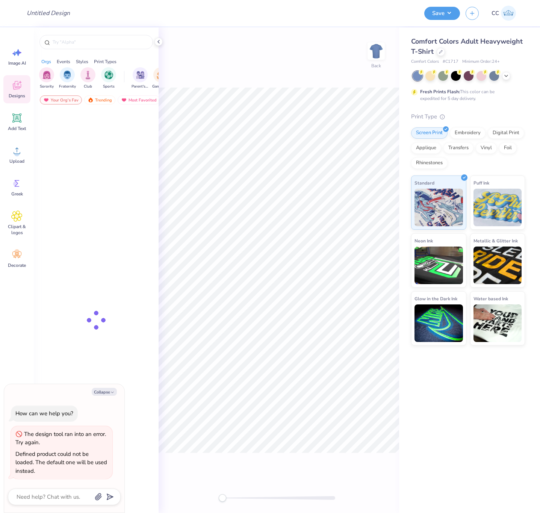
type textarea "x"
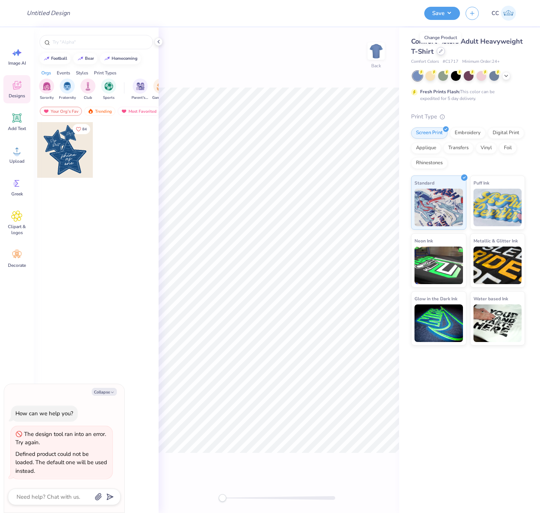
click at [441, 53] on icon at bounding box center [441, 51] width 4 height 4
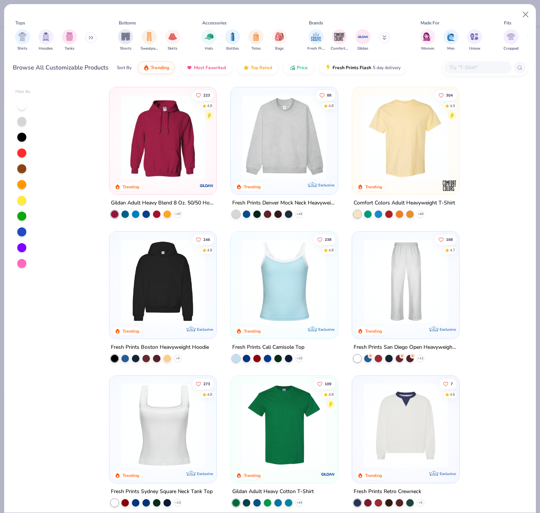
click at [477, 67] on input "text" at bounding box center [478, 67] width 58 height 9
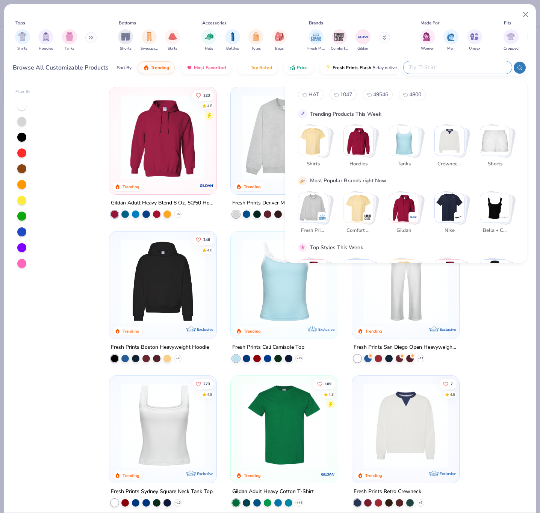
type textarea "x"
paste input "[0,0]"
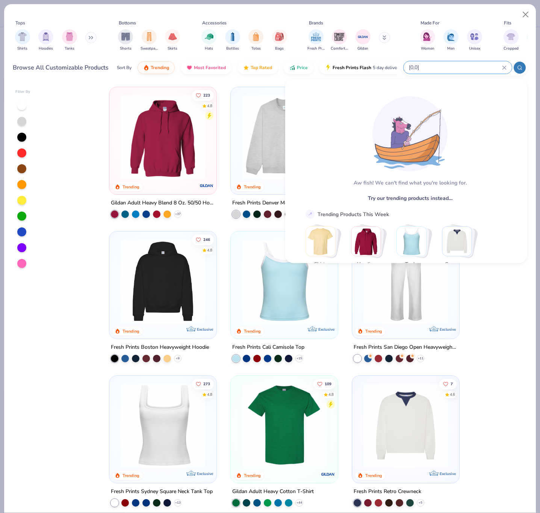
click at [411, 67] on input "[0,0]" at bounding box center [455, 67] width 94 height 9
click at [417, 65] on input "[0,0]" at bounding box center [455, 67] width 94 height 9
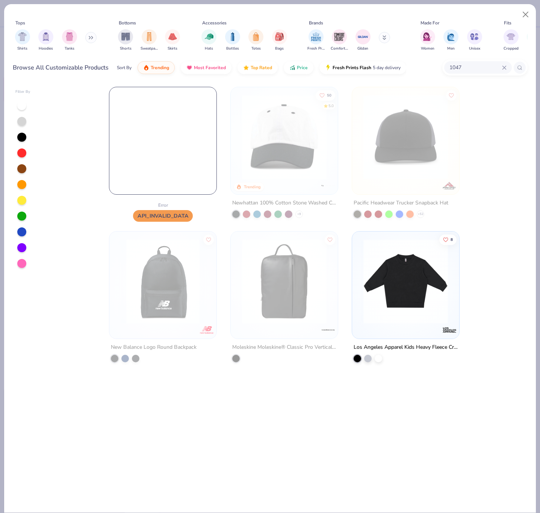
click at [463, 67] on input "1047" at bounding box center [475, 67] width 53 height 9
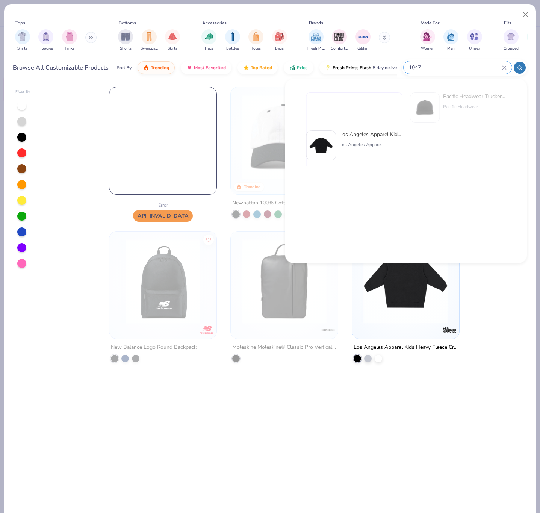
type input "1047"
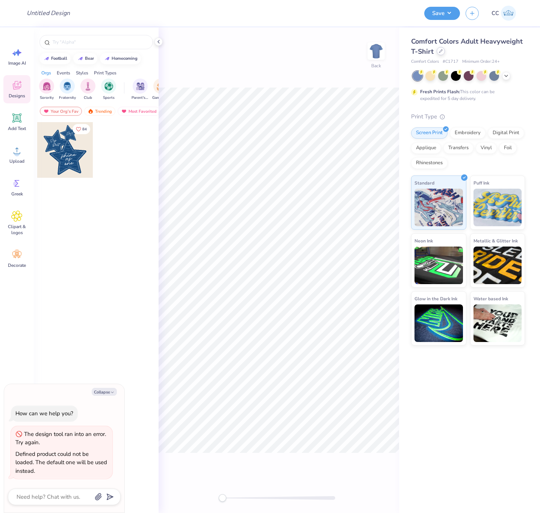
click at [440, 53] on div at bounding box center [441, 51] width 8 height 8
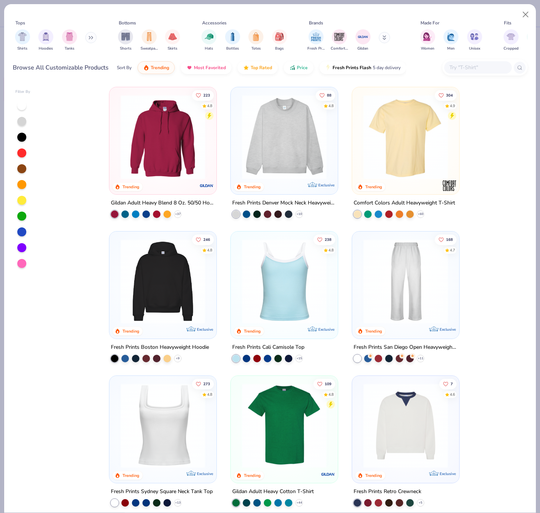
type textarea "x"
click at [457, 68] on input "text" at bounding box center [478, 67] width 58 height 9
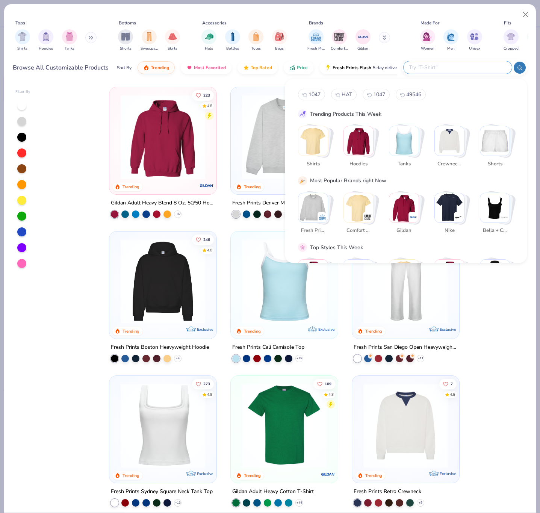
paste input "1047"
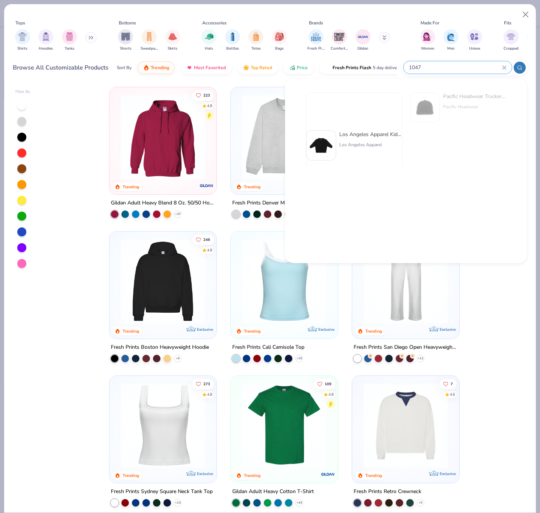
type input "1047"
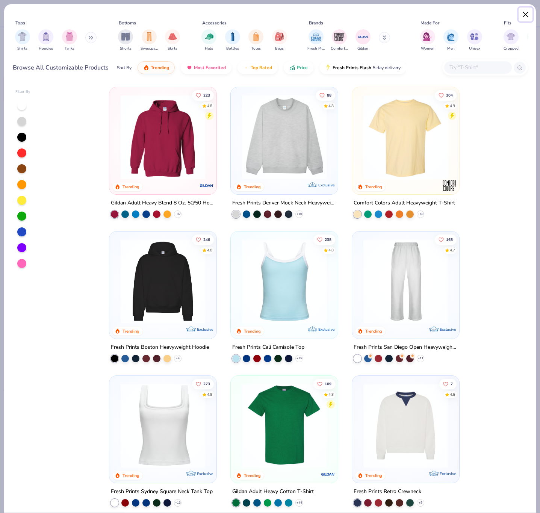
click at [523, 14] on button "Close" at bounding box center [526, 15] width 14 height 14
type textarea "x"
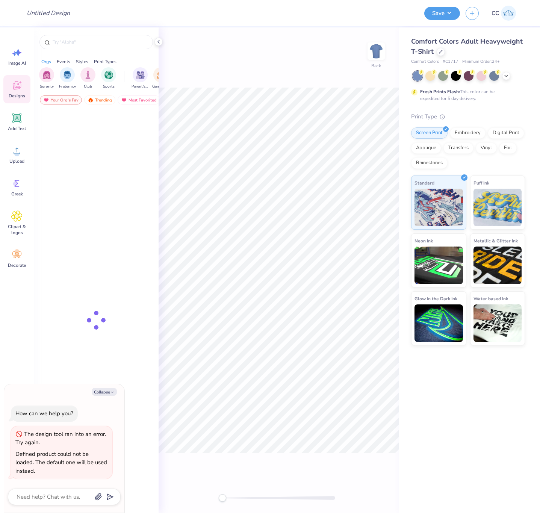
type textarea "x"
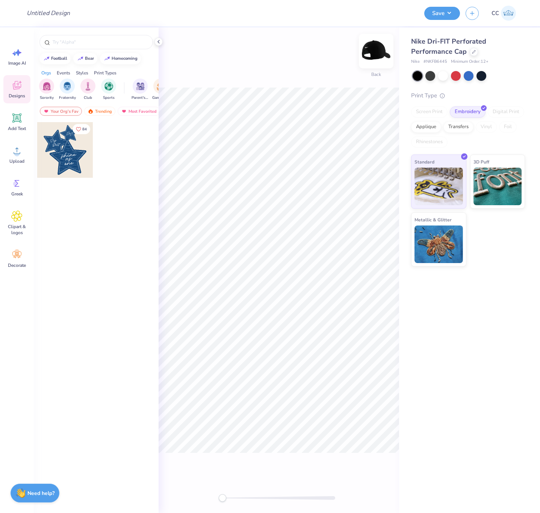
click at [378, 50] on img at bounding box center [376, 51] width 30 height 30
click at [18, 118] on icon at bounding box center [16, 117] width 9 height 9
click at [20, 119] on icon at bounding box center [17, 118] width 7 height 7
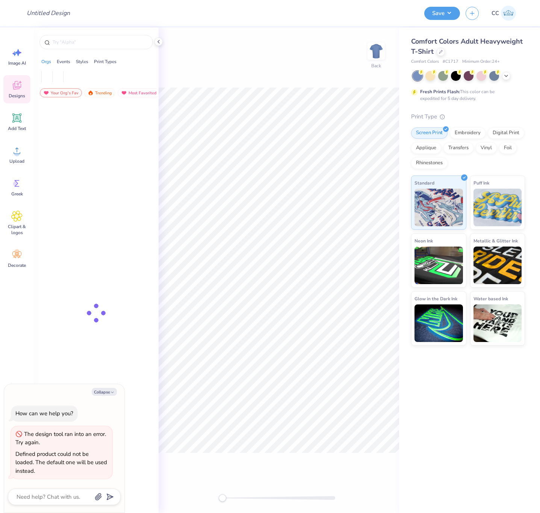
type textarea "x"
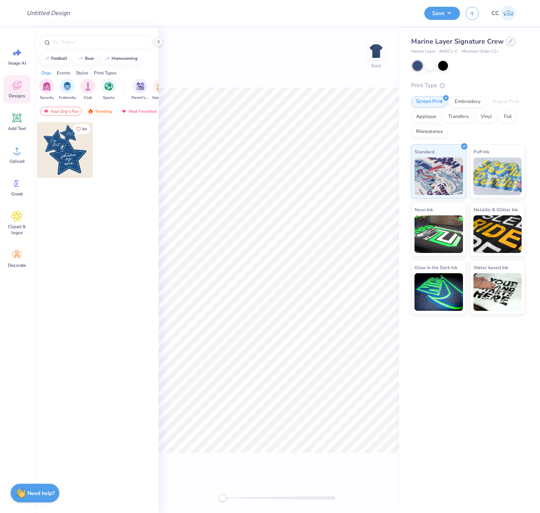
click at [509, 41] on icon at bounding box center [511, 41] width 4 height 4
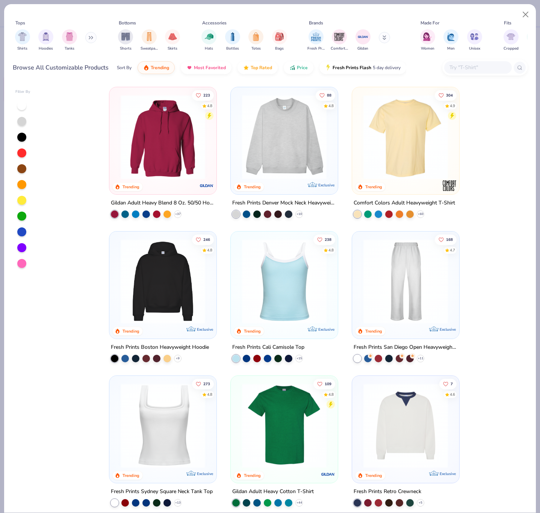
click at [486, 63] on input "text" at bounding box center [478, 67] width 58 height 9
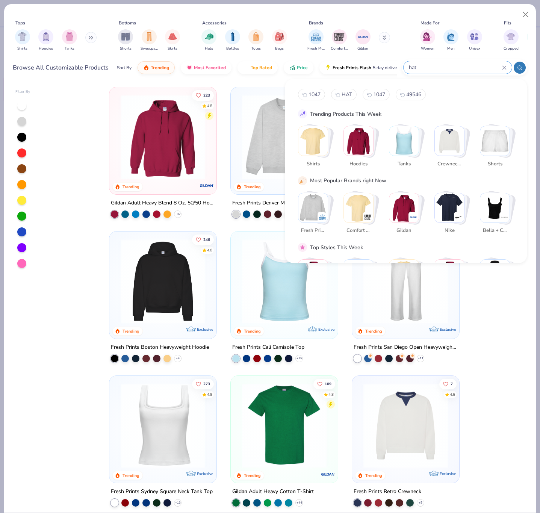
type input "hat"
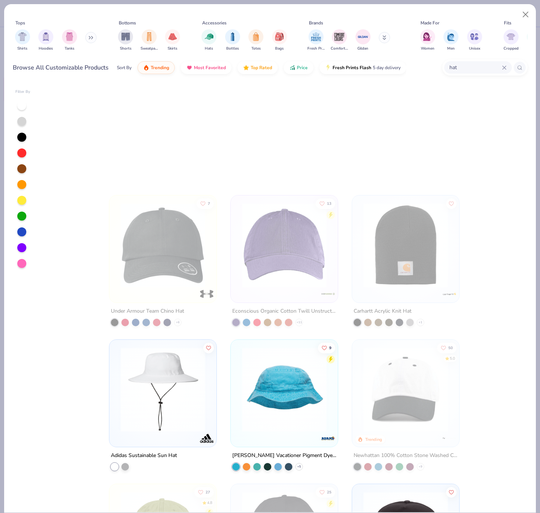
scroll to position [1184, 0]
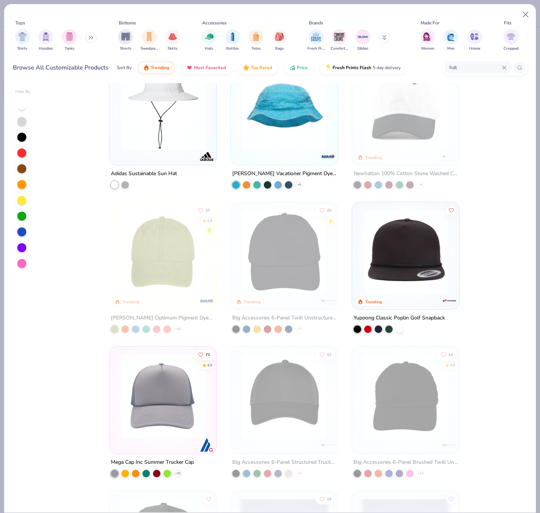
click at [289, 123] on img at bounding box center [284, 107] width 92 height 85
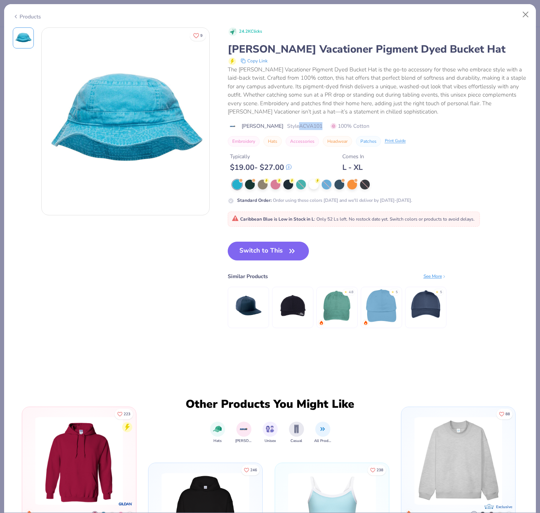
drag, startPoint x: 277, startPoint y: 125, endPoint x: 299, endPoint y: 124, distance: 21.8
click at [299, 124] on span "Style ACVA101" at bounding box center [304, 126] width 35 height 8
copy span "ACVA101"
click at [526, 15] on button "Close" at bounding box center [526, 15] width 14 height 14
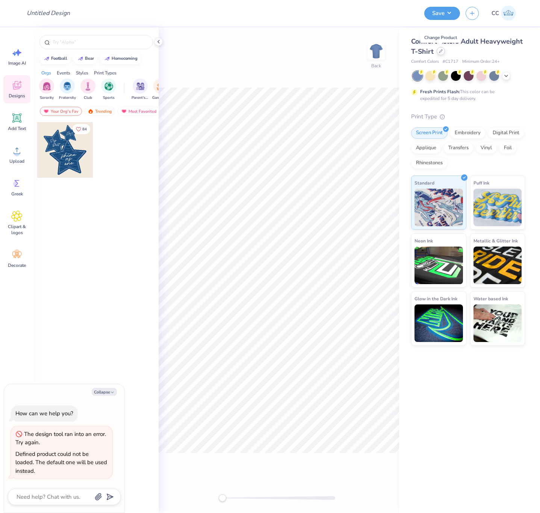
click at [440, 53] on icon at bounding box center [441, 51] width 4 height 4
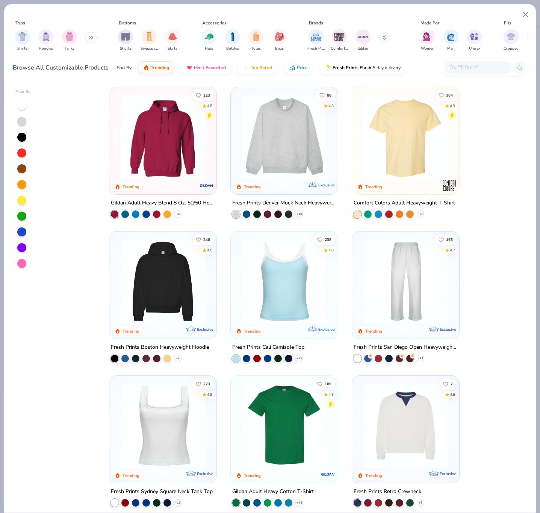
type textarea "x"
click at [464, 68] on input "text" at bounding box center [478, 67] width 58 height 9
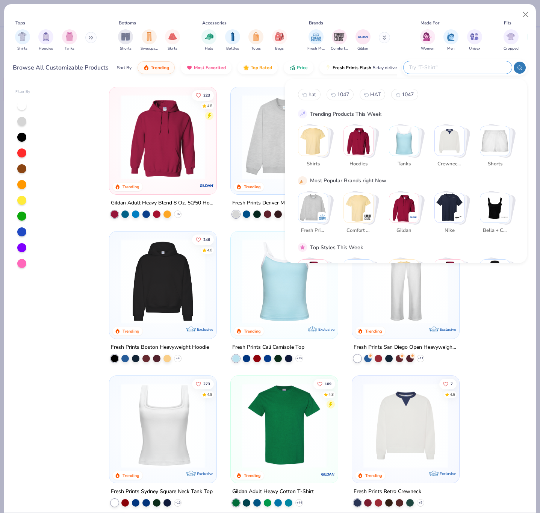
paste input "34442"
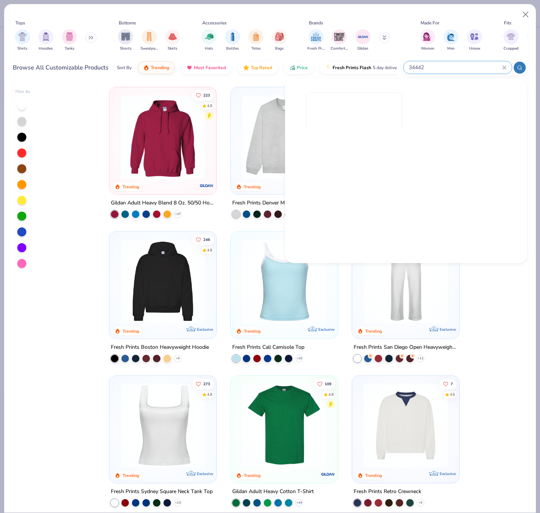
type input "34442"
click at [348, 139] on div "Error API_INVALID_DATA" at bounding box center [406, 176] width 216 height 174
type textarea "x"
click at [437, 67] on input "34442" at bounding box center [455, 67] width 94 height 9
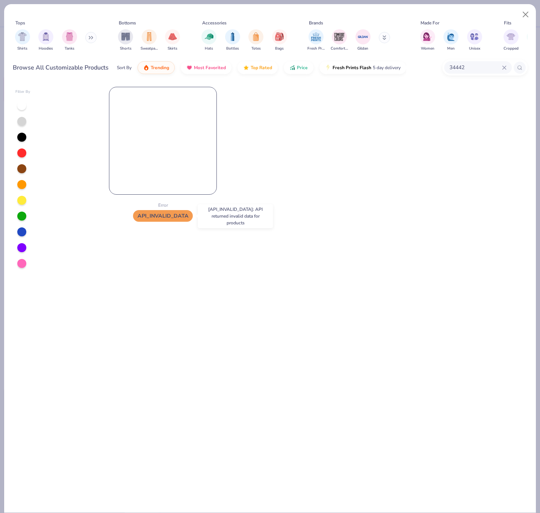
click at [169, 218] on span "API_INVALID_DATA" at bounding box center [163, 216] width 60 height 12
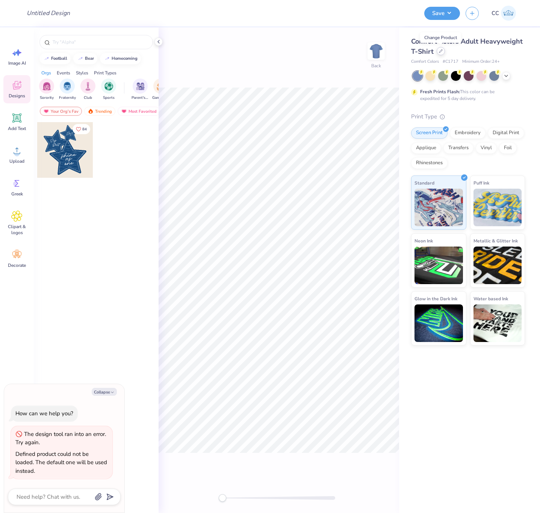
click at [443, 52] on div at bounding box center [441, 51] width 8 height 8
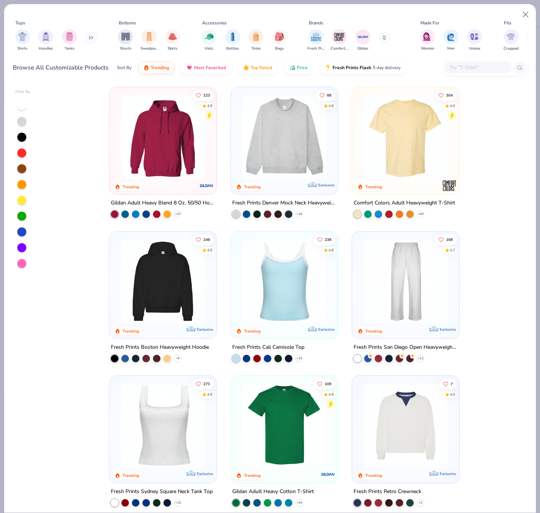
type textarea "x"
click at [460, 72] on div at bounding box center [478, 67] width 68 height 12
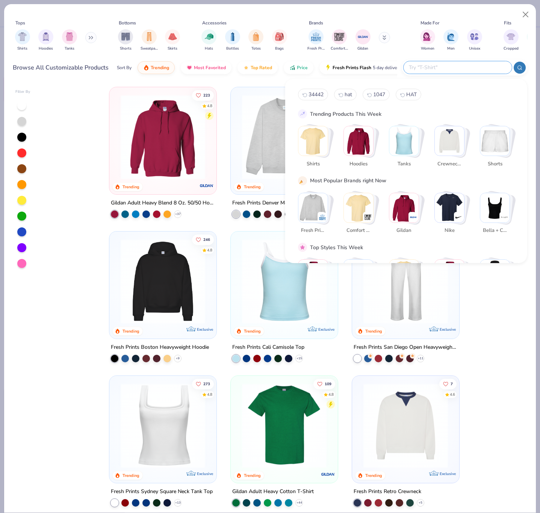
click at [464, 68] on input "text" at bounding box center [457, 67] width 98 height 9
paste input "UH417D"
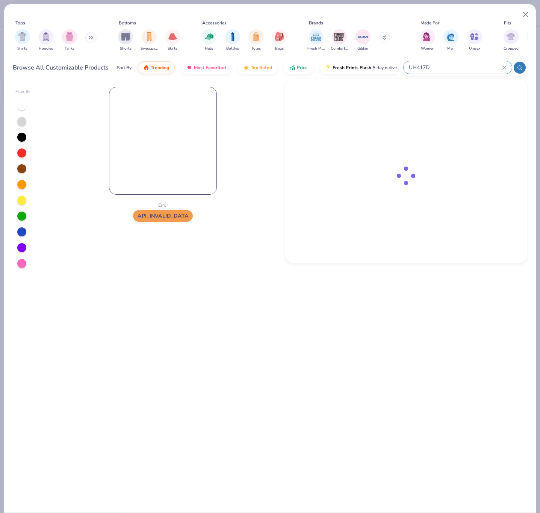
click at [466, 67] on input "UH417D" at bounding box center [455, 67] width 94 height 9
paste input "MSC1-C"
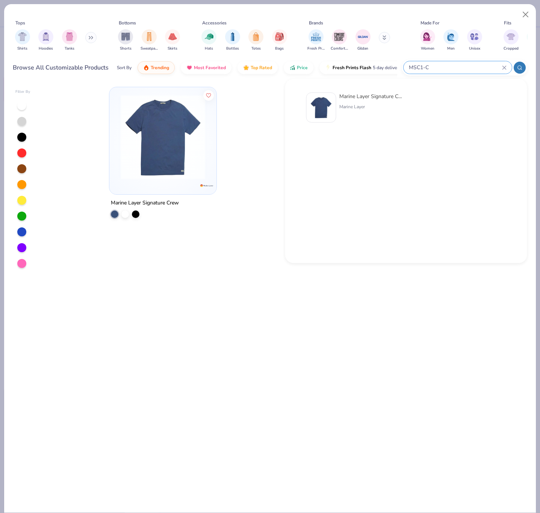
click at [460, 67] on input "MSC1-C" at bounding box center [455, 67] width 94 height 9
paste input "168220"
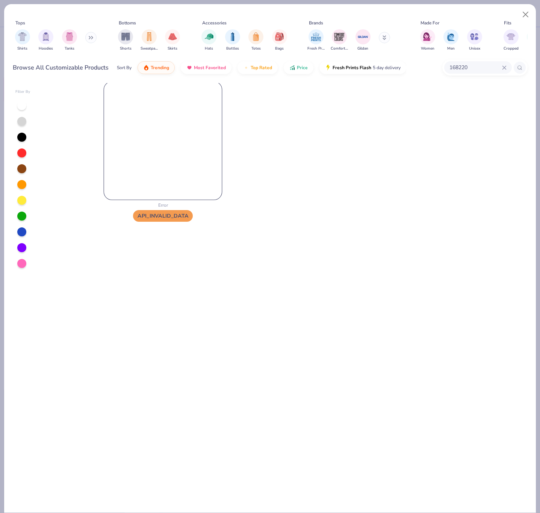
click at [176, 166] on img at bounding box center [163, 141] width 118 height 118
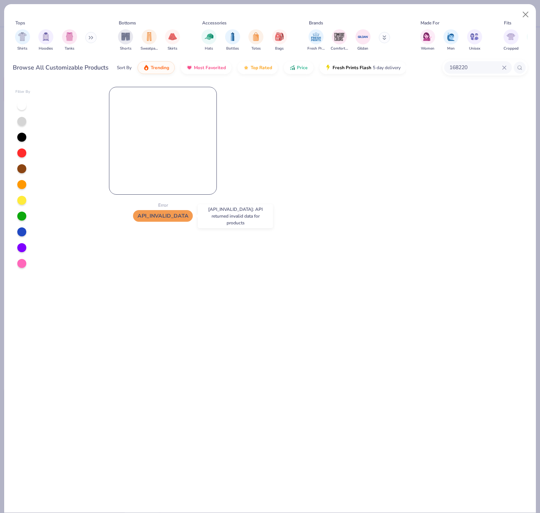
click at [164, 218] on span "API_INVALID_DATA" at bounding box center [163, 216] width 60 height 12
click at [455, 66] on input "168220" at bounding box center [475, 67] width 53 height 9
paste input "047"
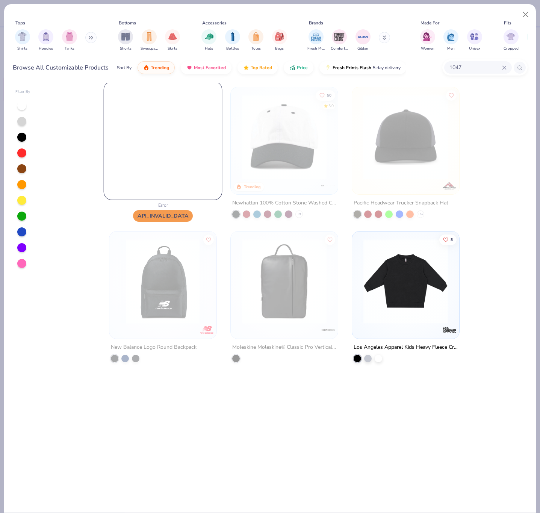
click at [175, 138] on img at bounding box center [163, 141] width 118 height 118
click at [174, 138] on img at bounding box center [163, 141] width 118 height 118
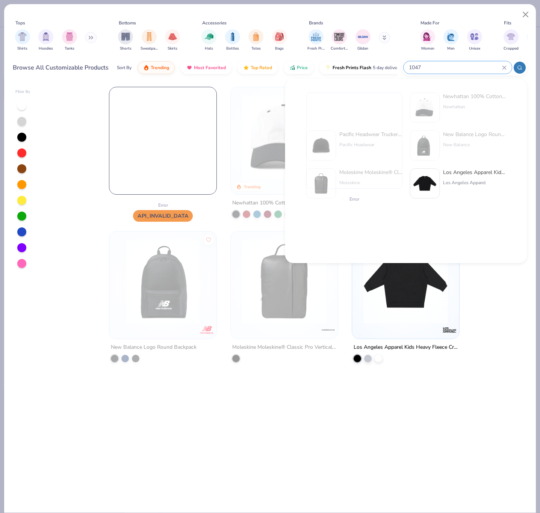
click at [466, 63] on input "1047" at bounding box center [455, 67] width 94 height 9
type input "1047"
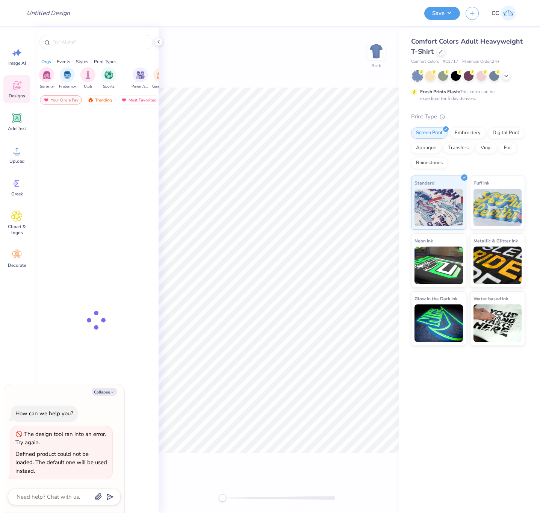
type textarea "x"
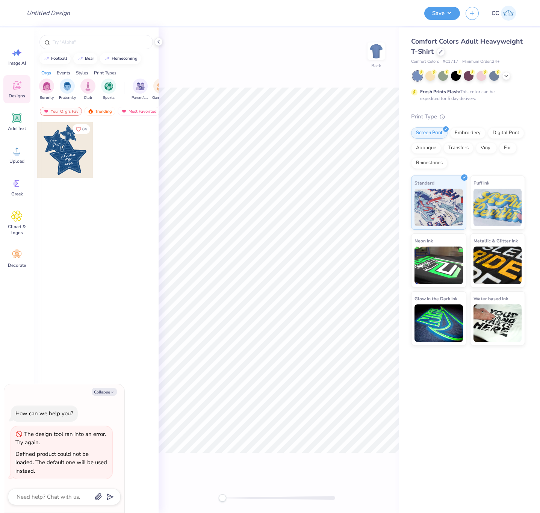
type textarea "x"
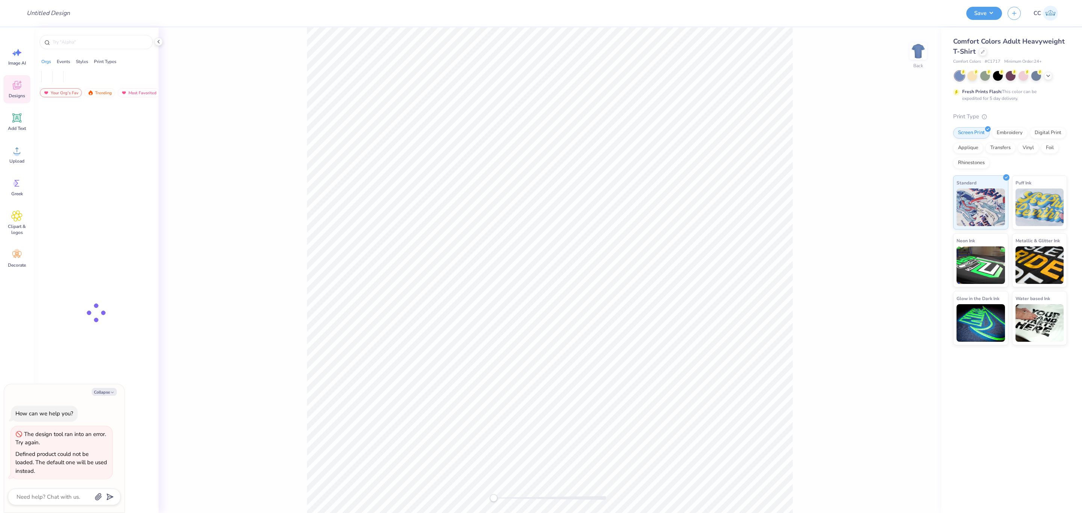
type textarea "x"
